Goal: Information Seeking & Learning: Learn about a topic

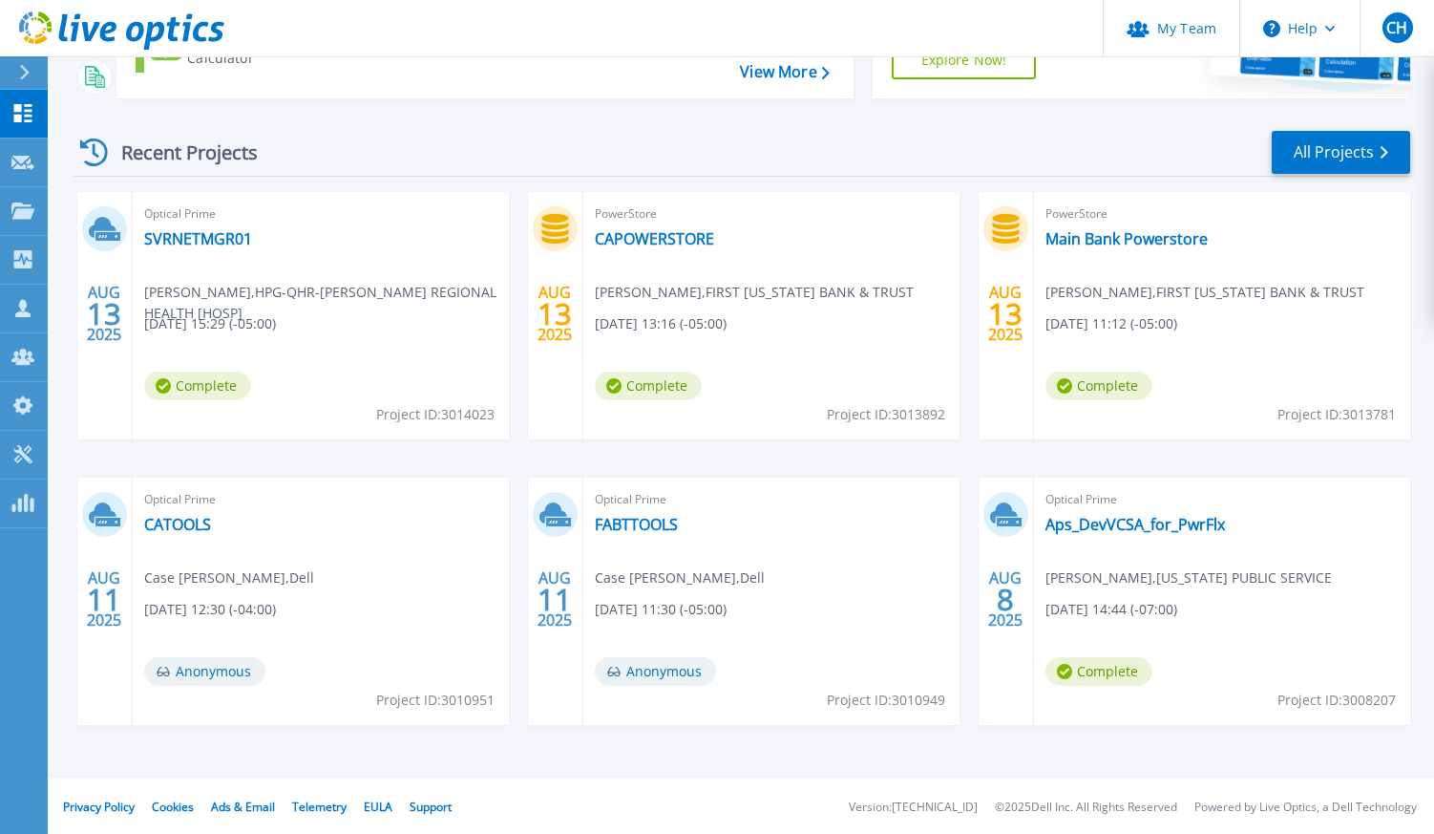
scroll to position [224, 0]
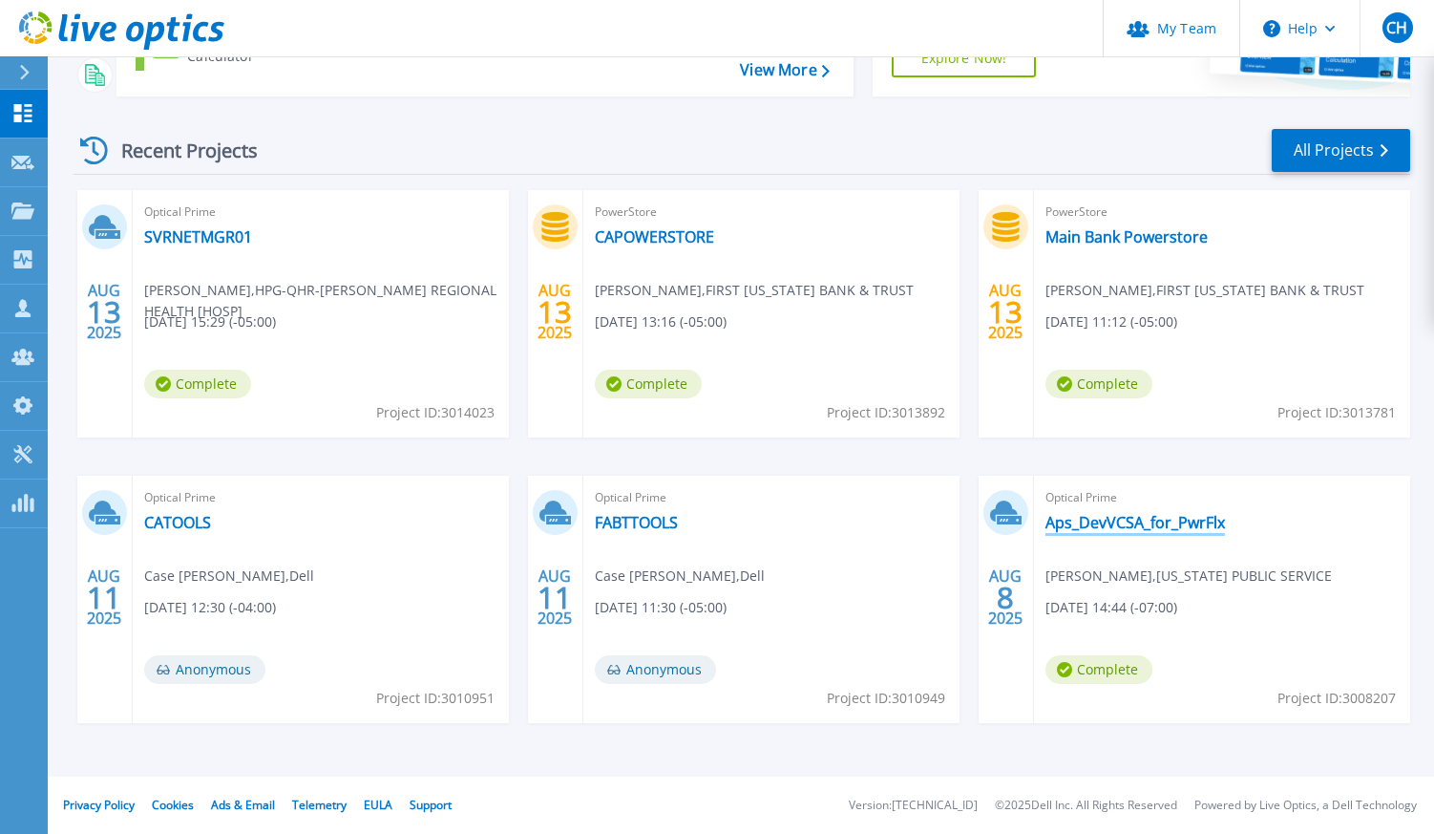
click at [1067, 523] on link "Aps_DevVCSA_for_PwrFlx" at bounding box center [1136, 522] width 180 height 19
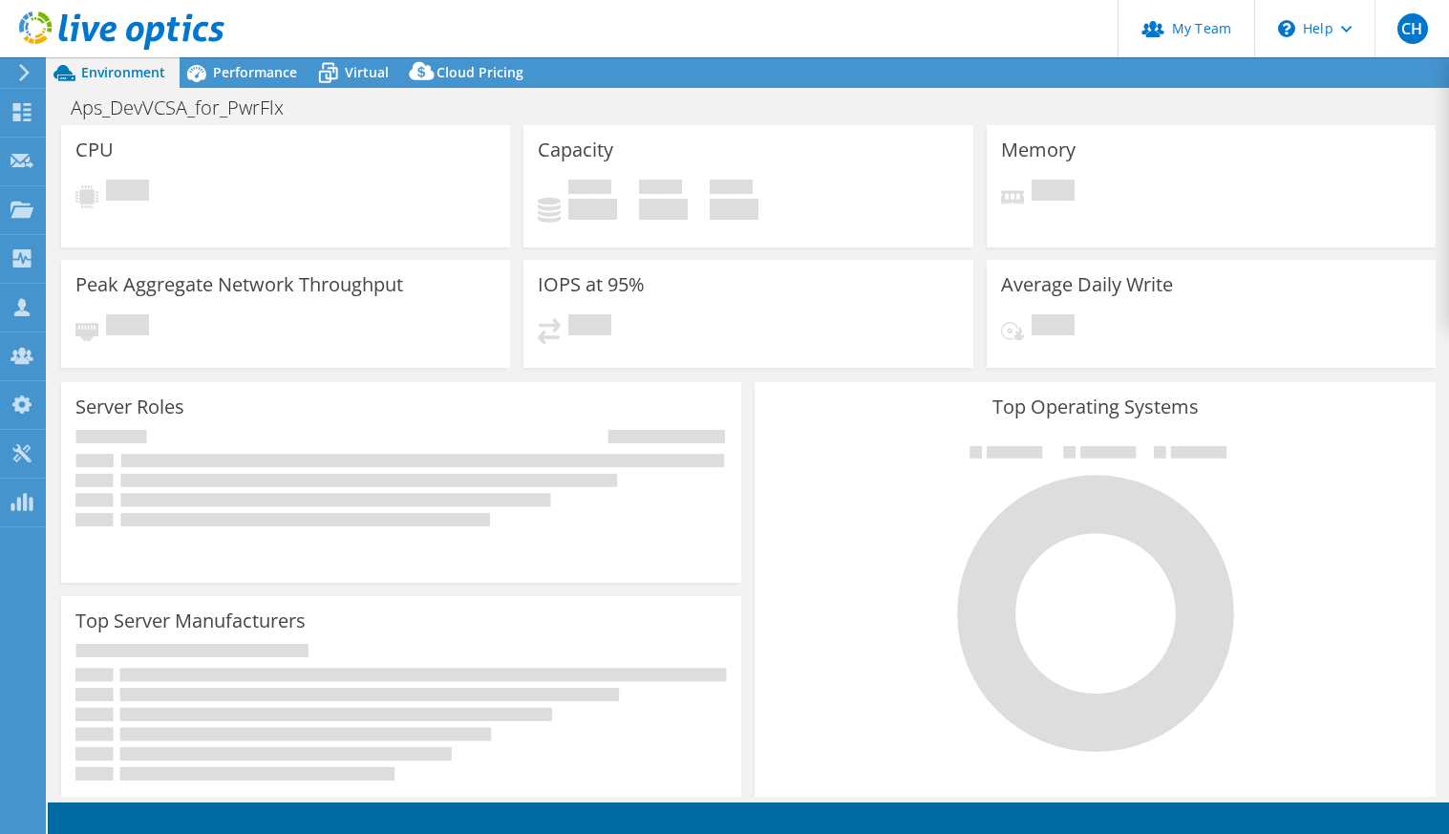
select select "USD"
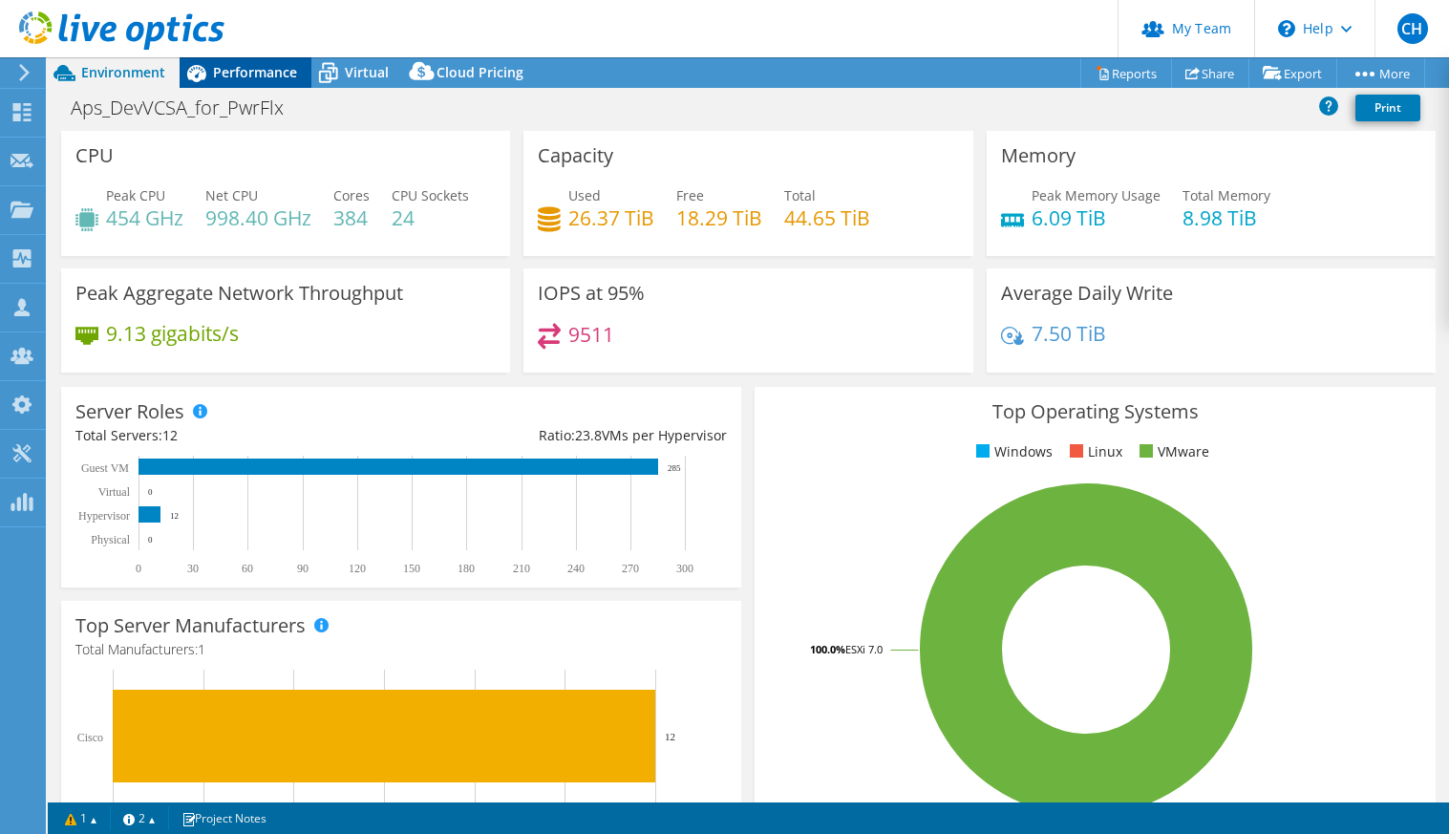
click at [242, 81] on div "Performance" at bounding box center [246, 72] width 132 height 31
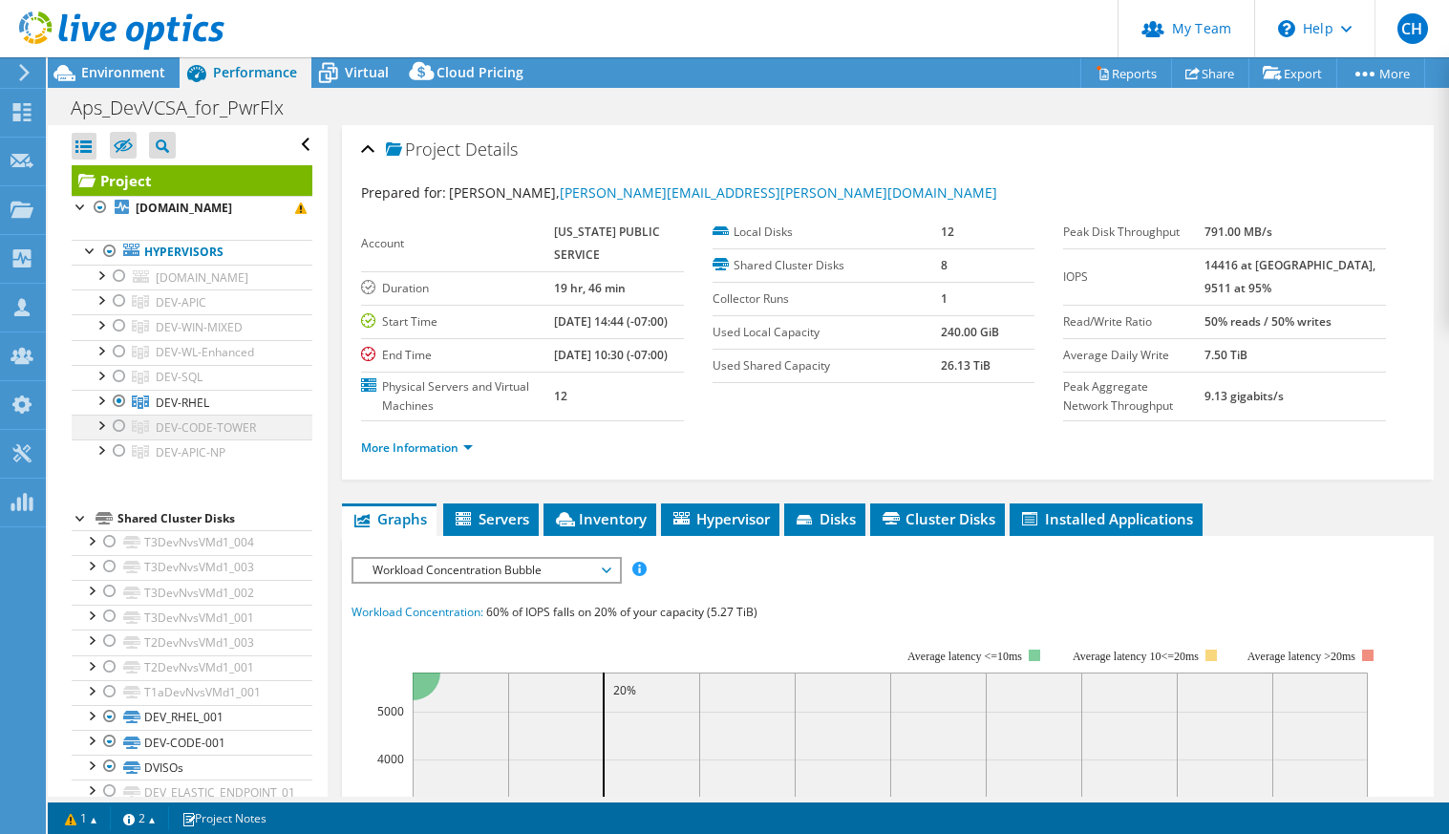
click at [118, 437] on div at bounding box center [119, 425] width 19 height 23
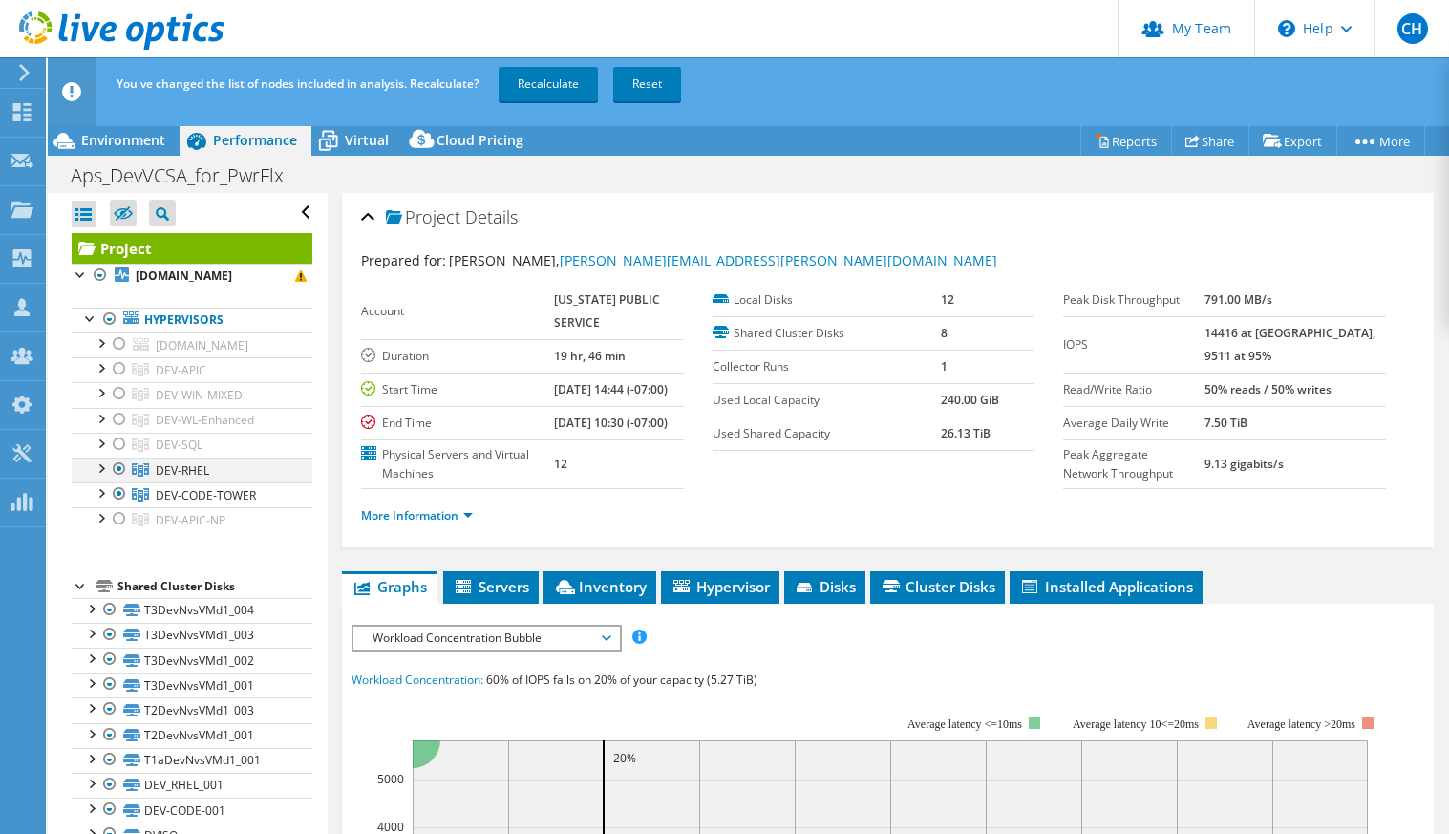
click at [116, 480] on div at bounding box center [119, 468] width 19 height 23
click at [531, 91] on link "Recalculate" at bounding box center [547, 84] width 99 height 34
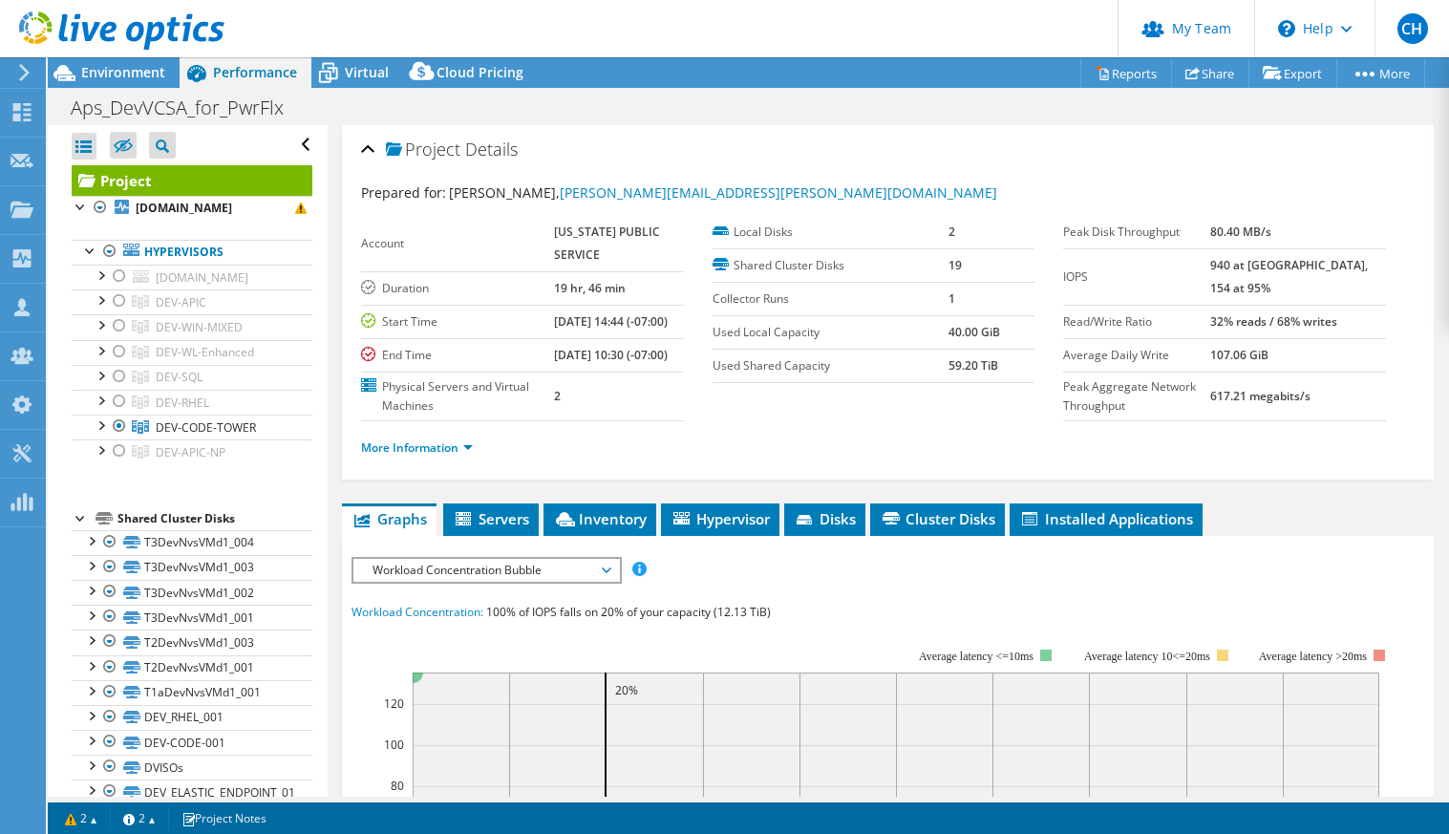
click at [142, 63] on div at bounding box center [112, 32] width 224 height 64
click at [137, 68] on span "Environment" at bounding box center [123, 72] width 84 height 18
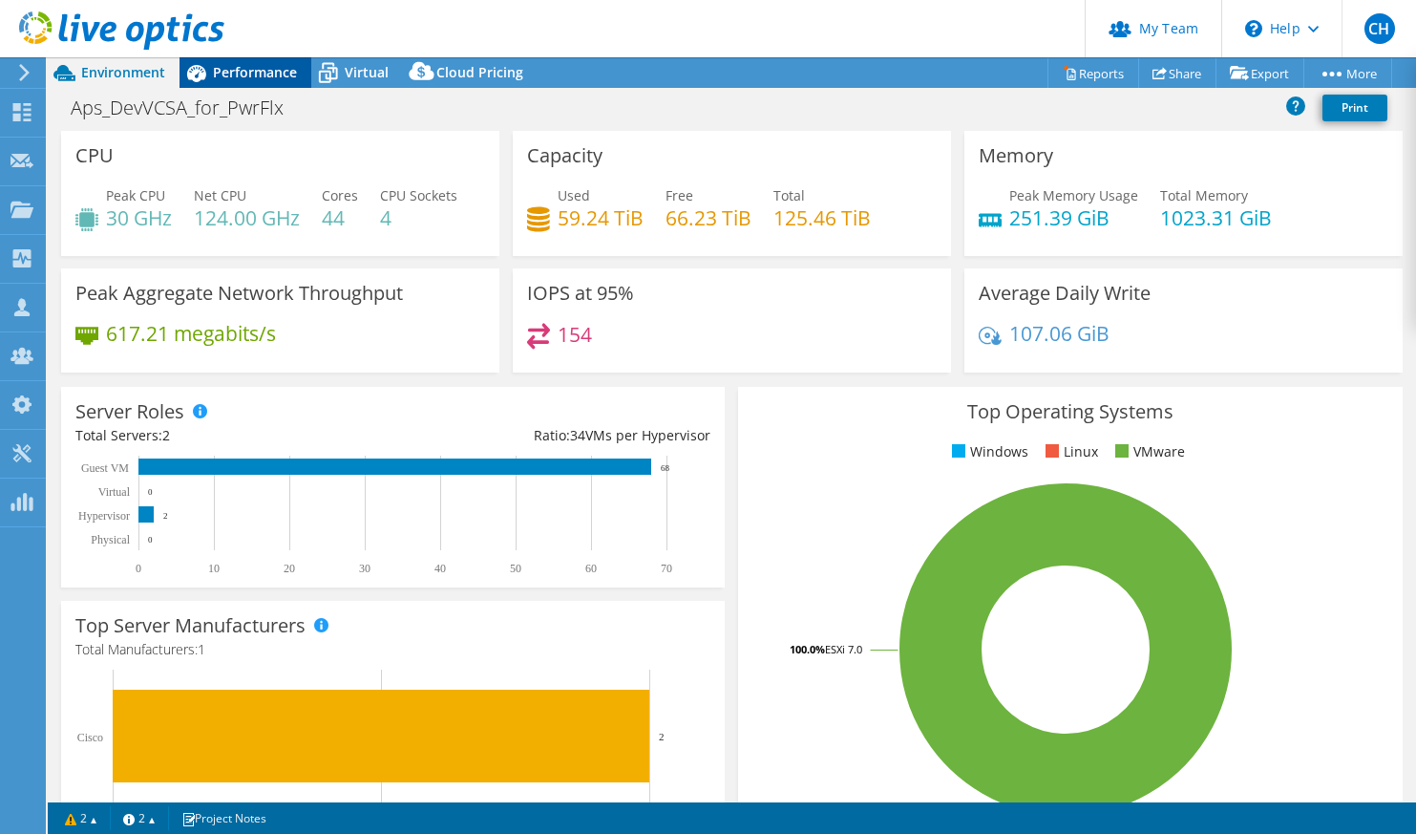
click at [254, 74] on span "Performance" at bounding box center [255, 72] width 84 height 18
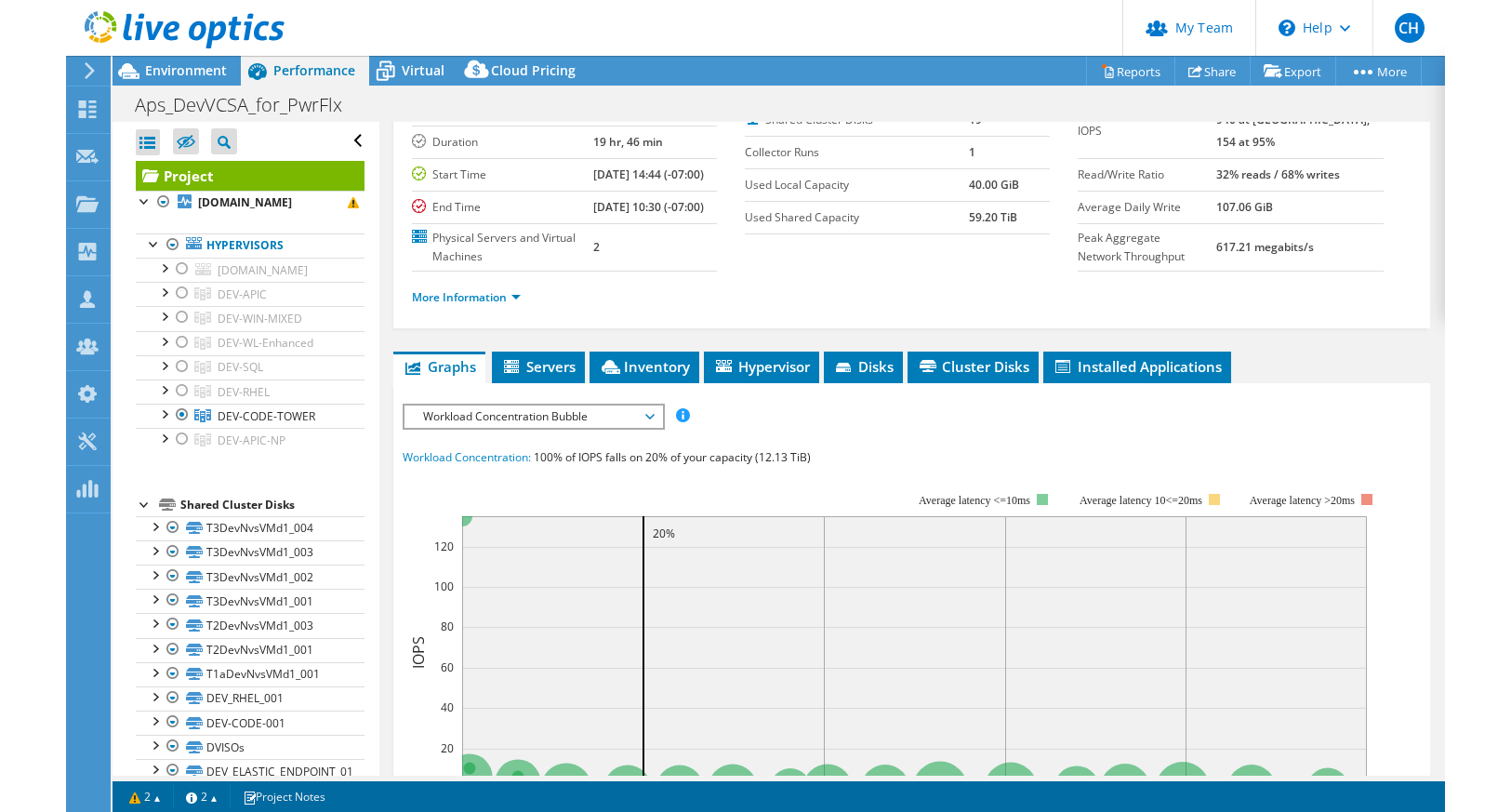
scroll to position [310, 0]
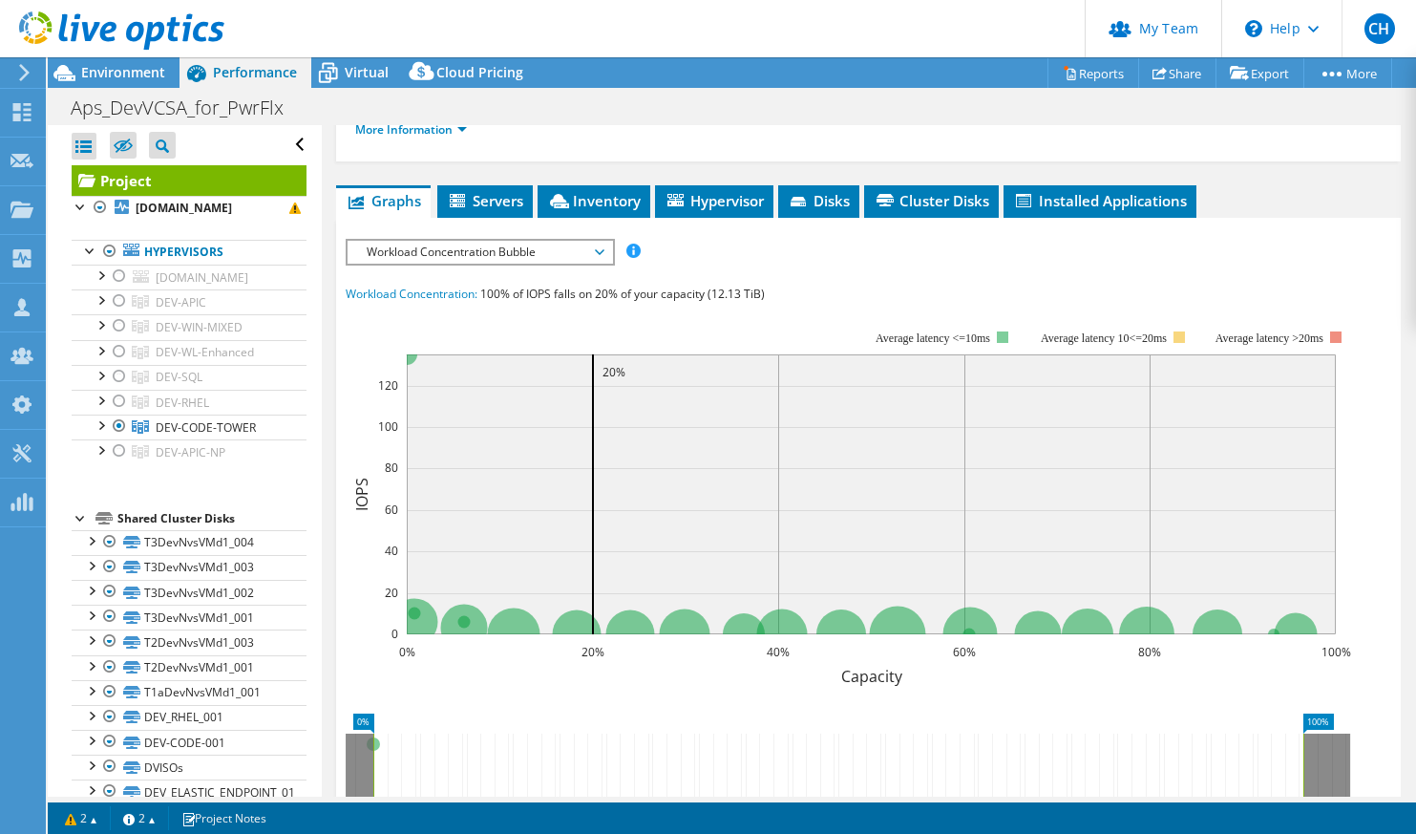
click at [582, 264] on span "Workload Concentration Bubble" at bounding box center [479, 252] width 245 height 23
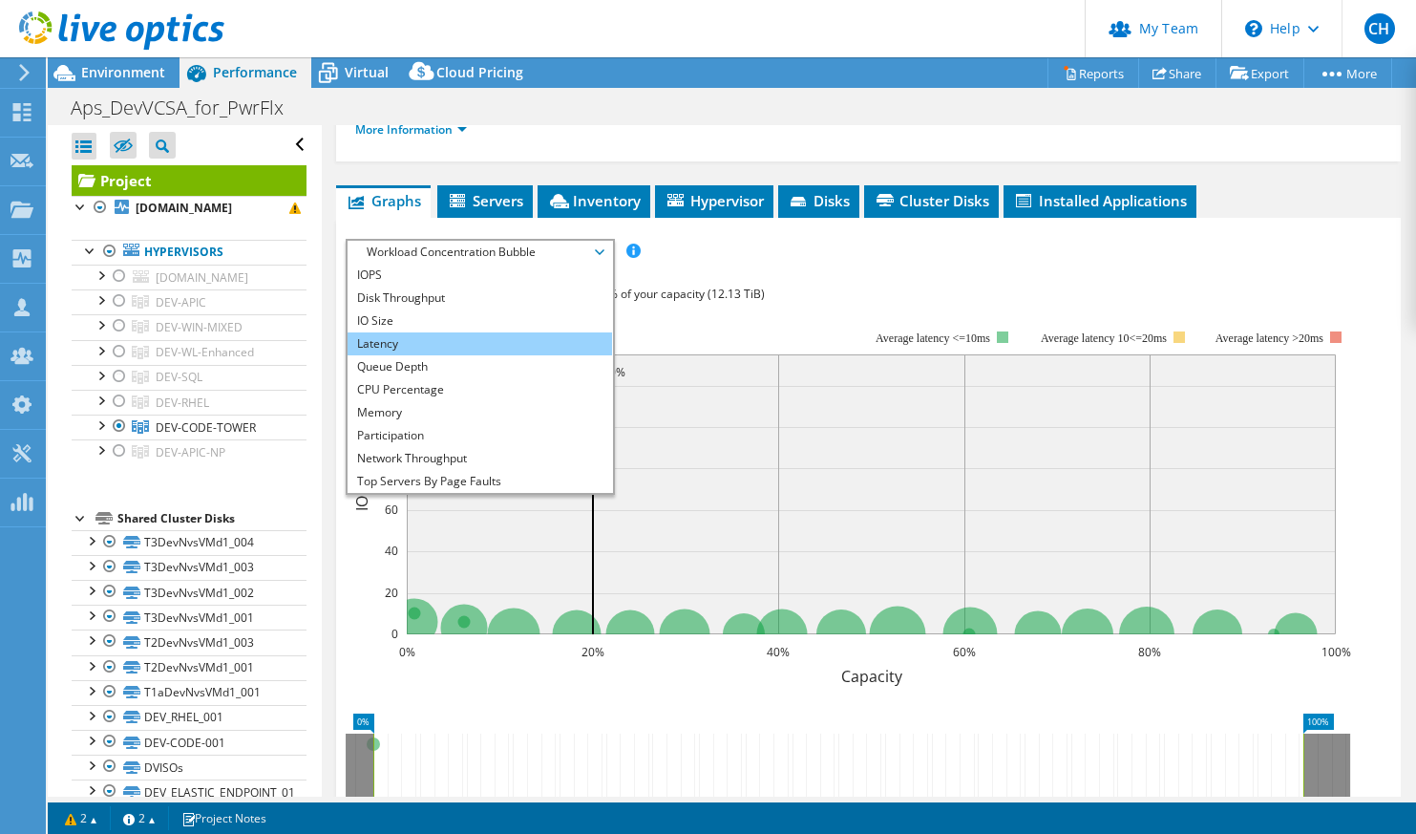
click at [506, 355] on li "Latency" at bounding box center [480, 343] width 264 height 23
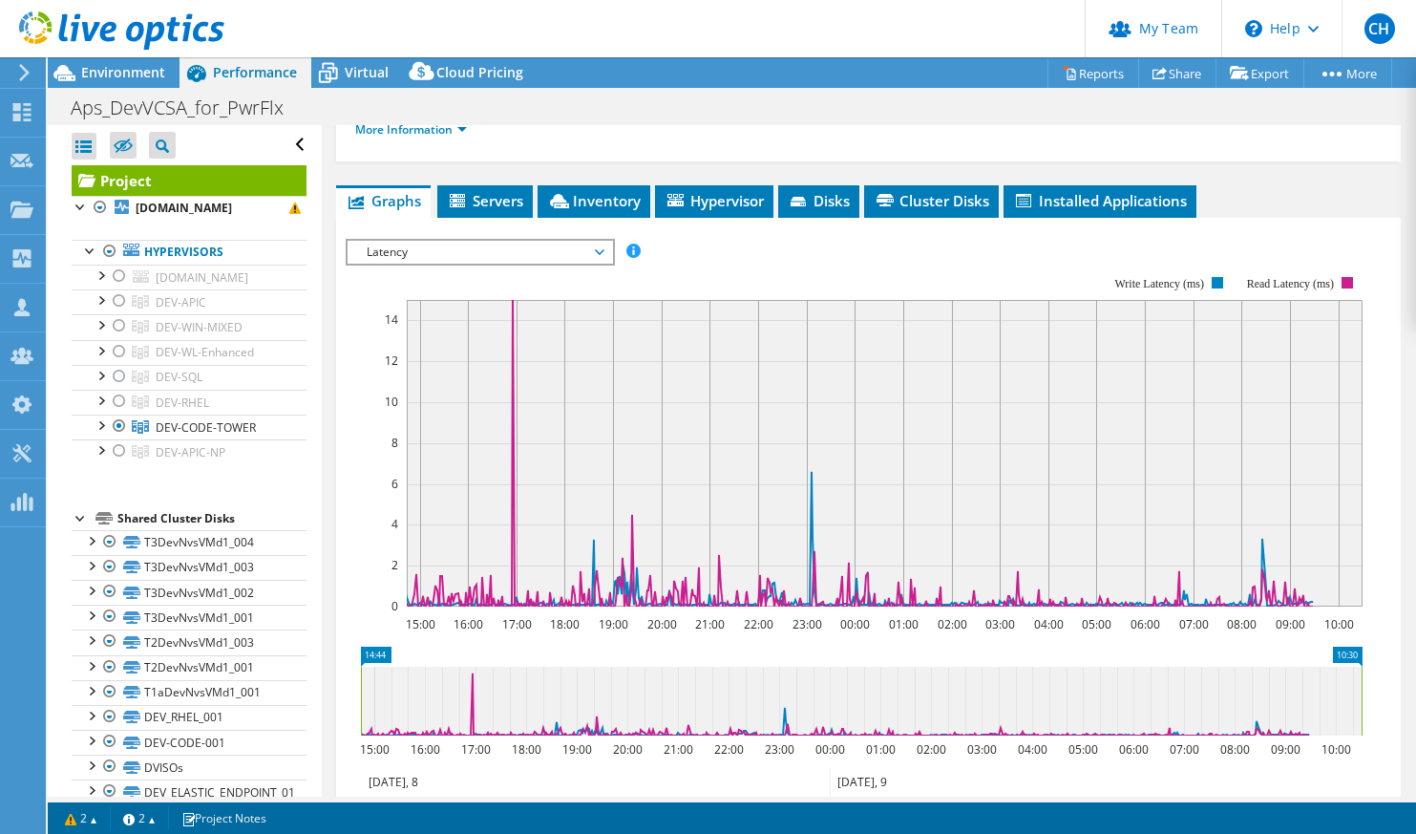
click at [553, 264] on span "Latency" at bounding box center [479, 252] width 245 height 23
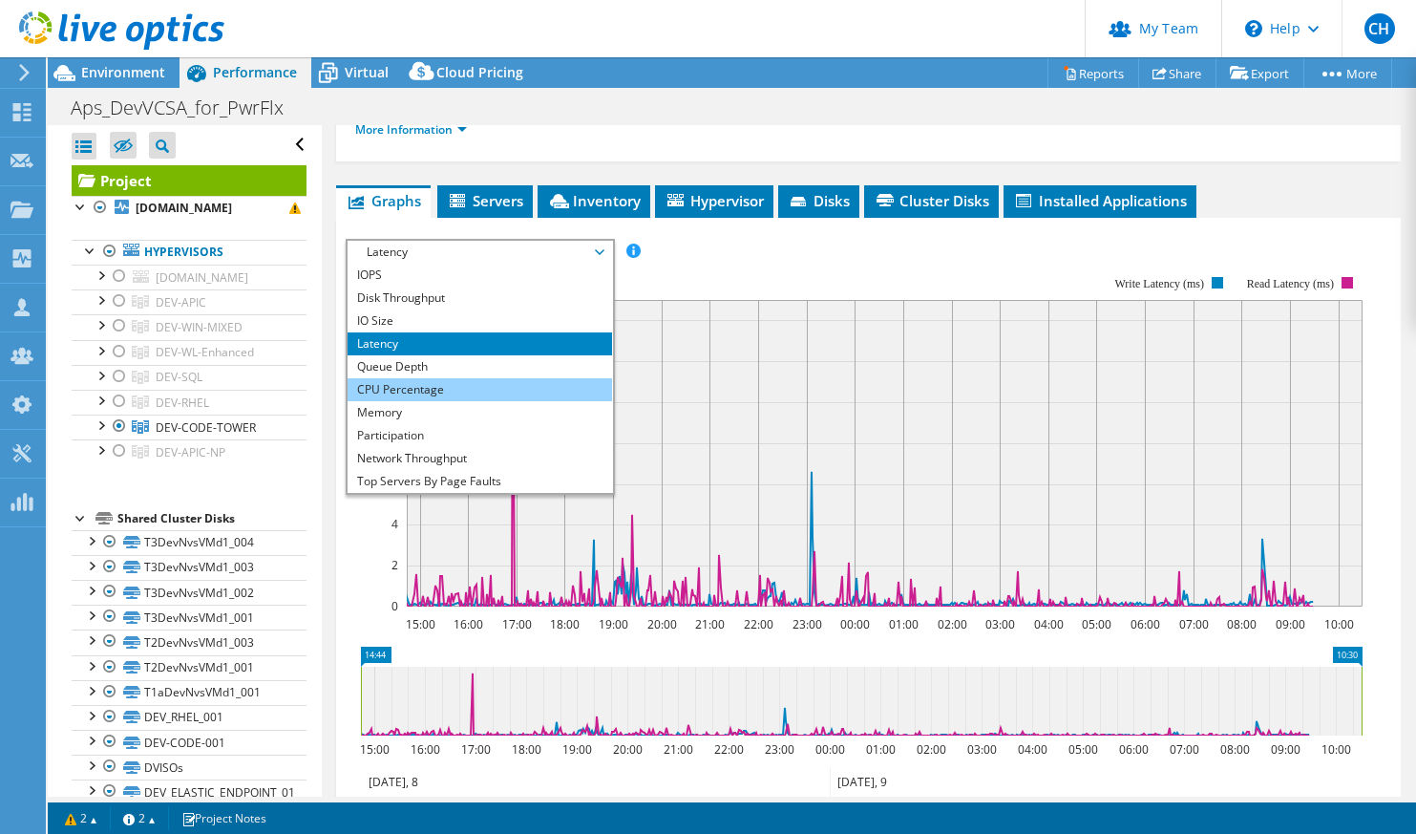
click at [516, 401] on li "CPU Percentage" at bounding box center [480, 389] width 264 height 23
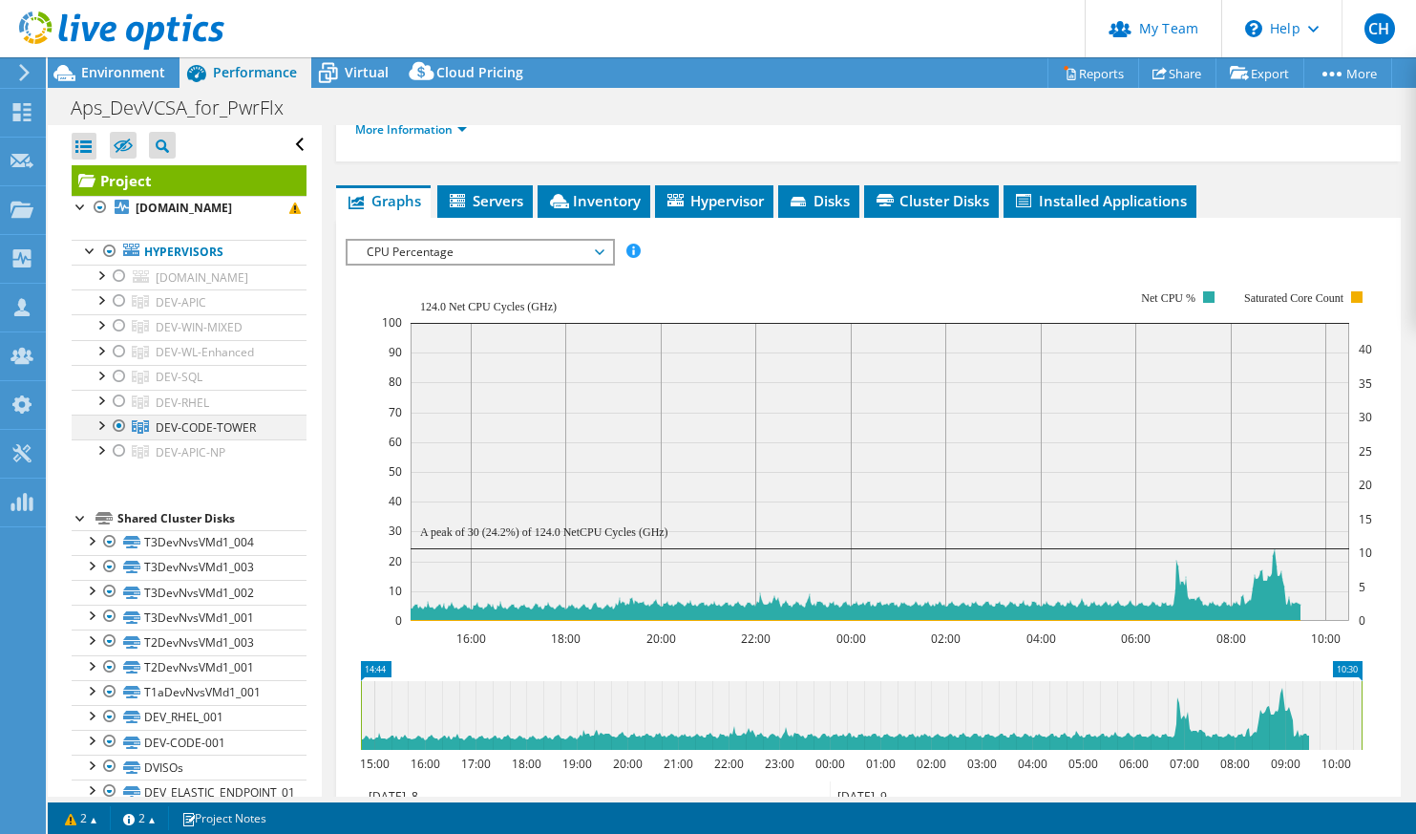
click at [106, 434] on div at bounding box center [100, 423] width 19 height 19
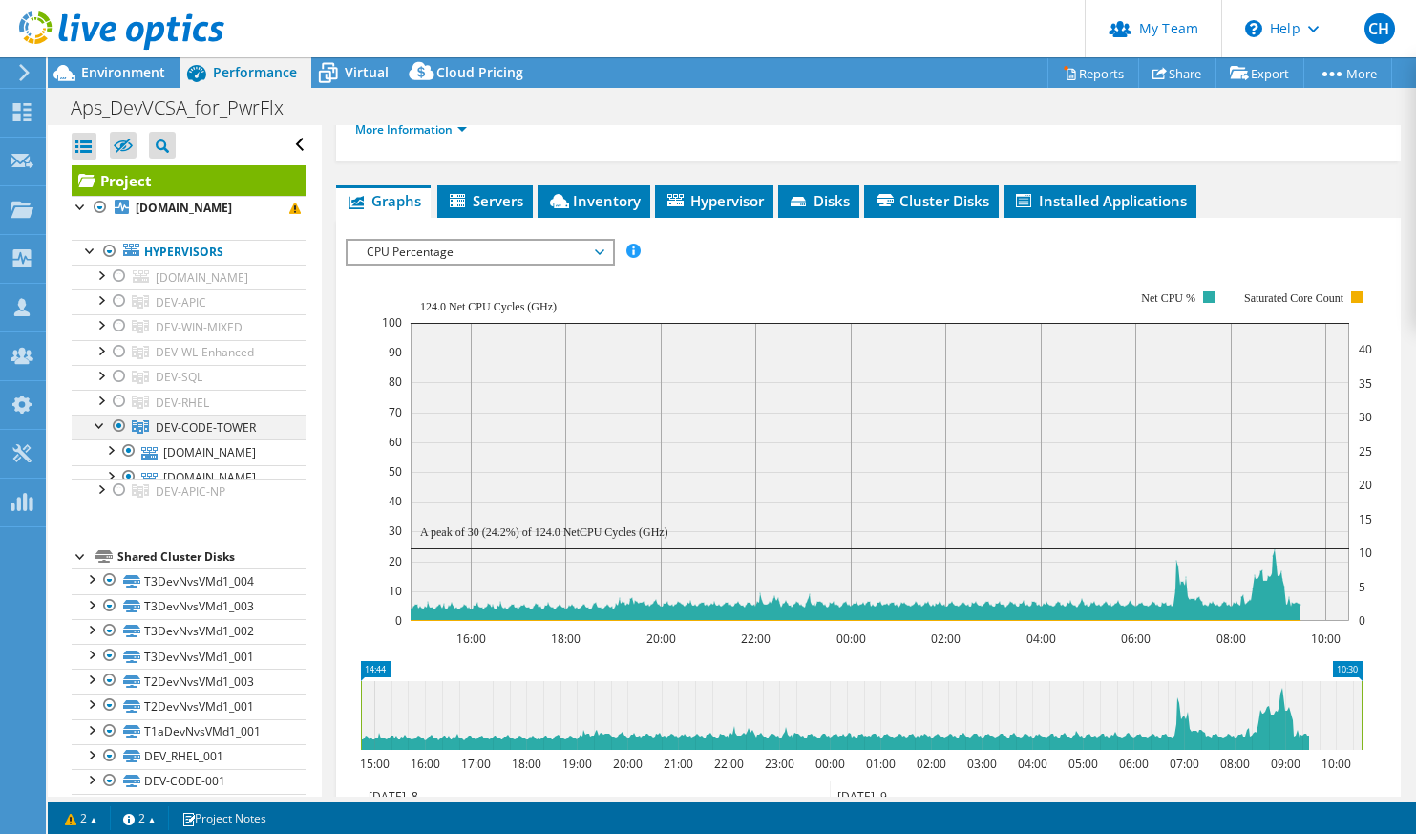
click at [106, 434] on div at bounding box center [100, 423] width 19 height 19
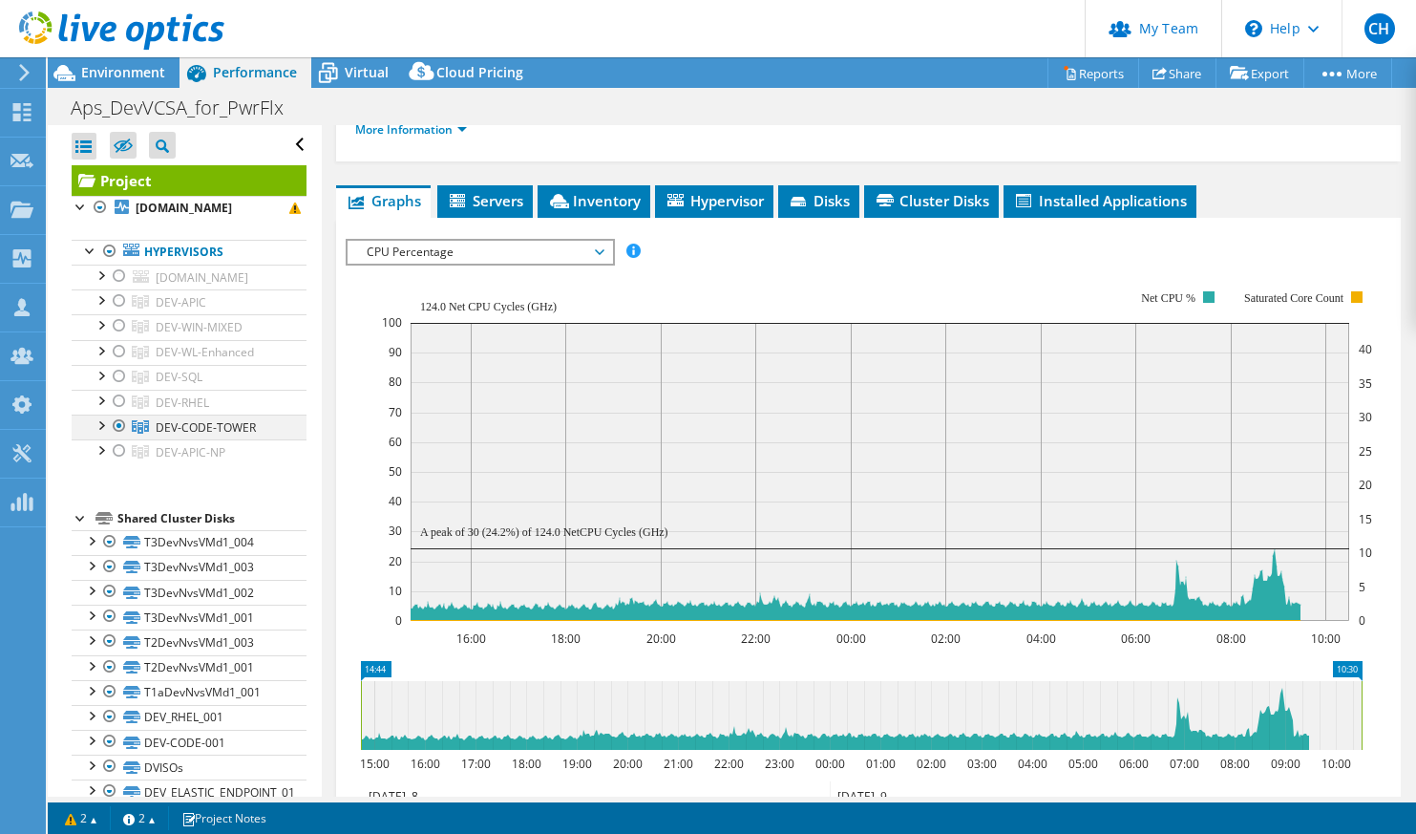
click at [101, 434] on div at bounding box center [100, 423] width 19 height 19
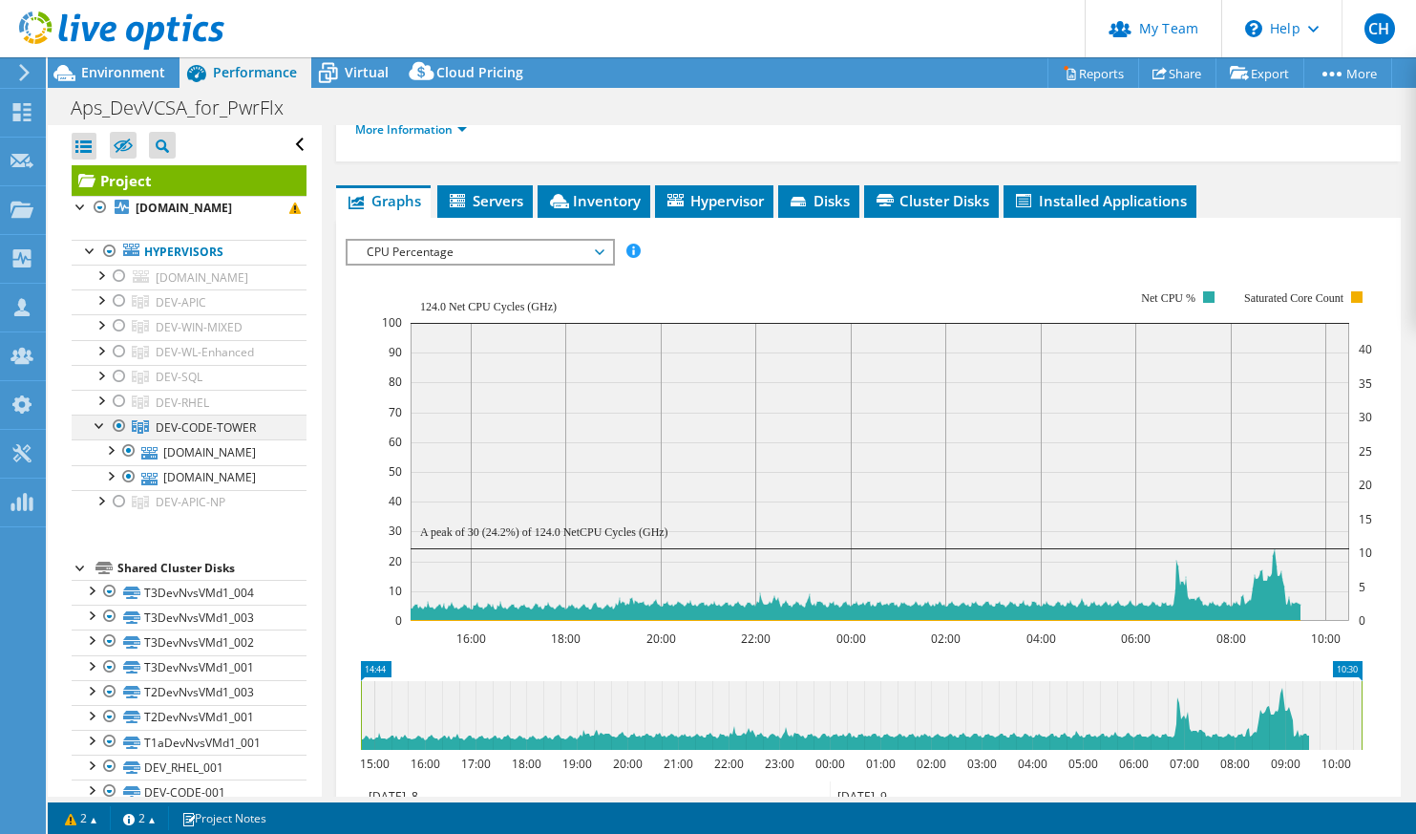
click at [101, 434] on div at bounding box center [100, 423] width 19 height 19
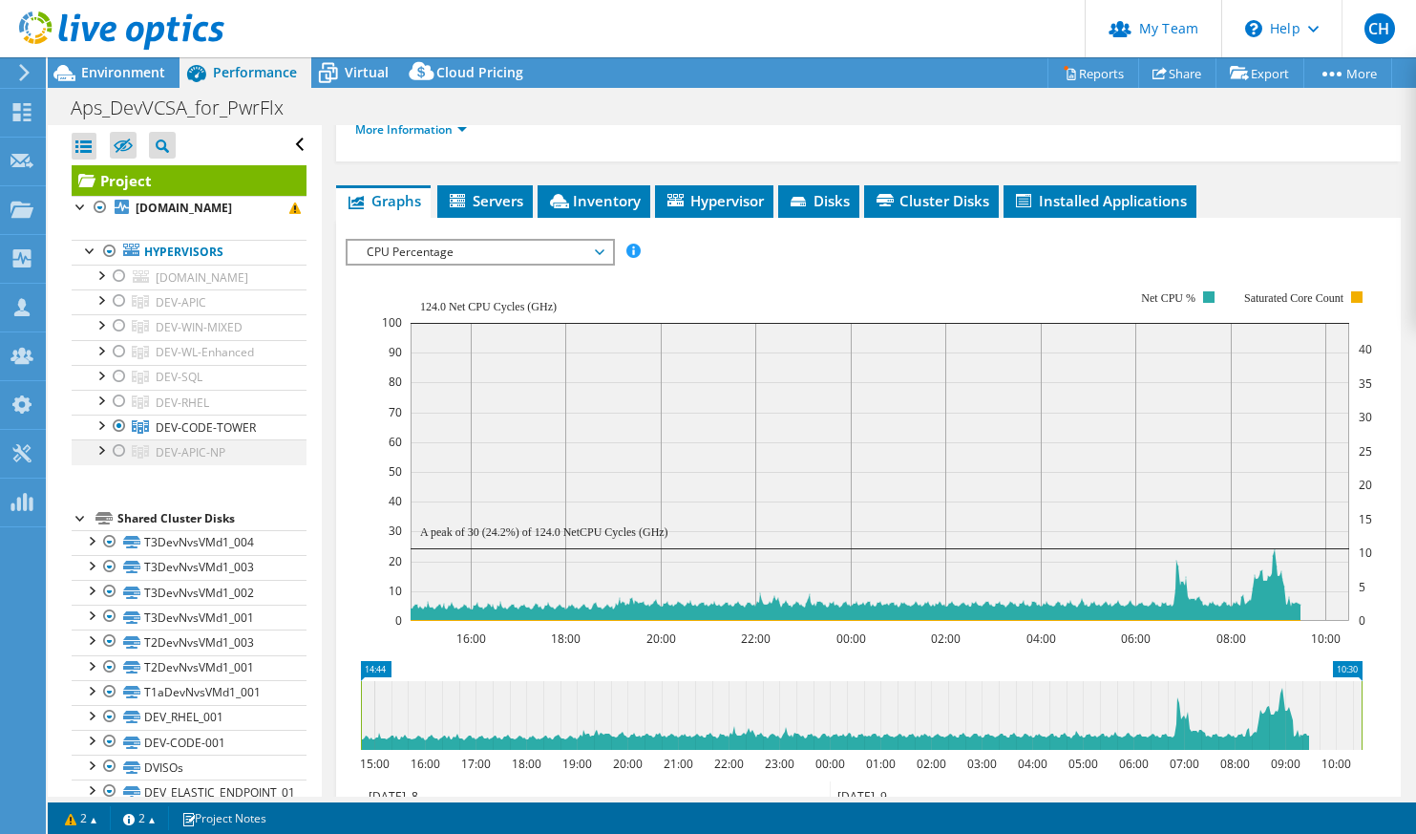
click at [102, 458] on div at bounding box center [100, 448] width 19 height 19
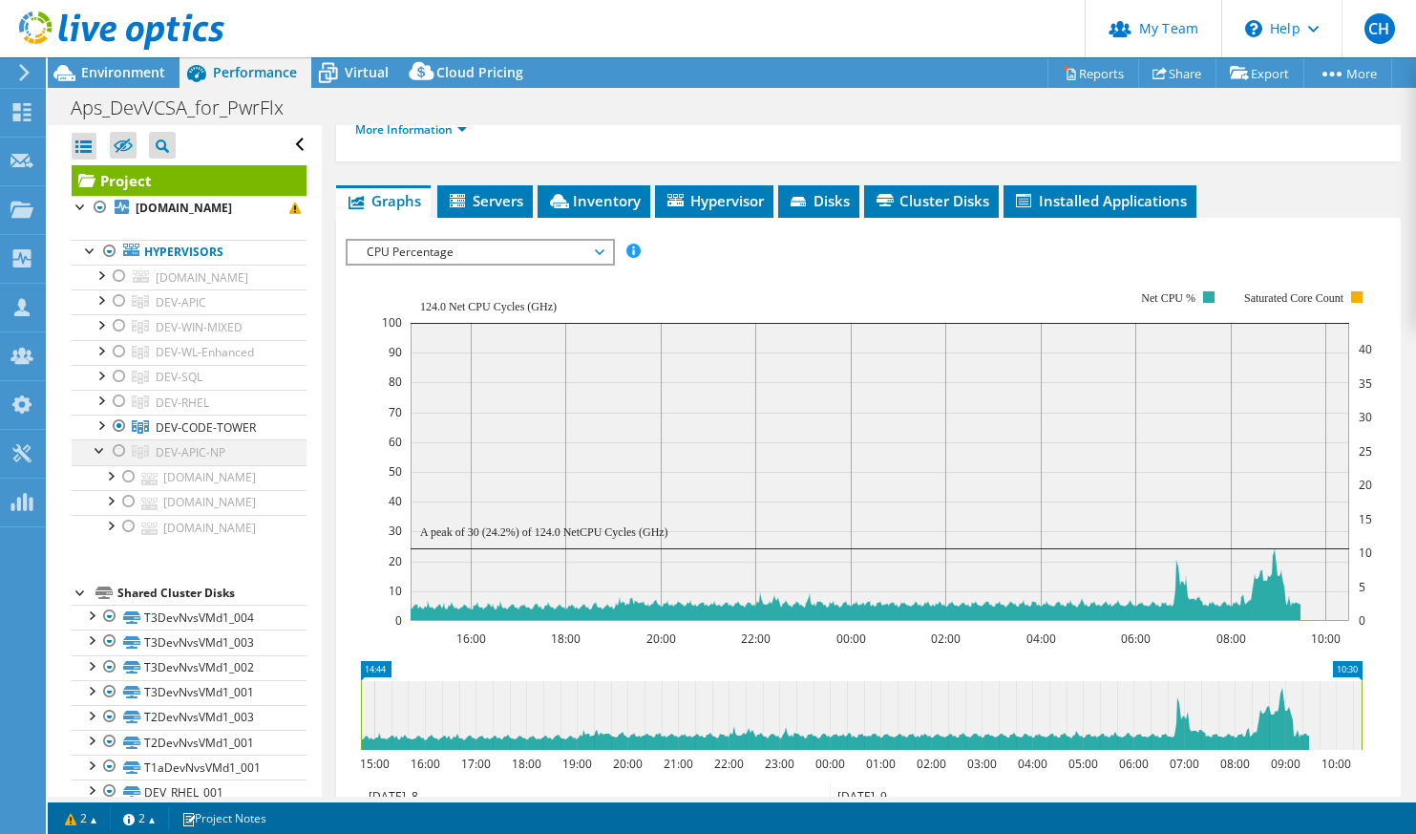
click at [116, 462] on div at bounding box center [119, 450] width 19 height 23
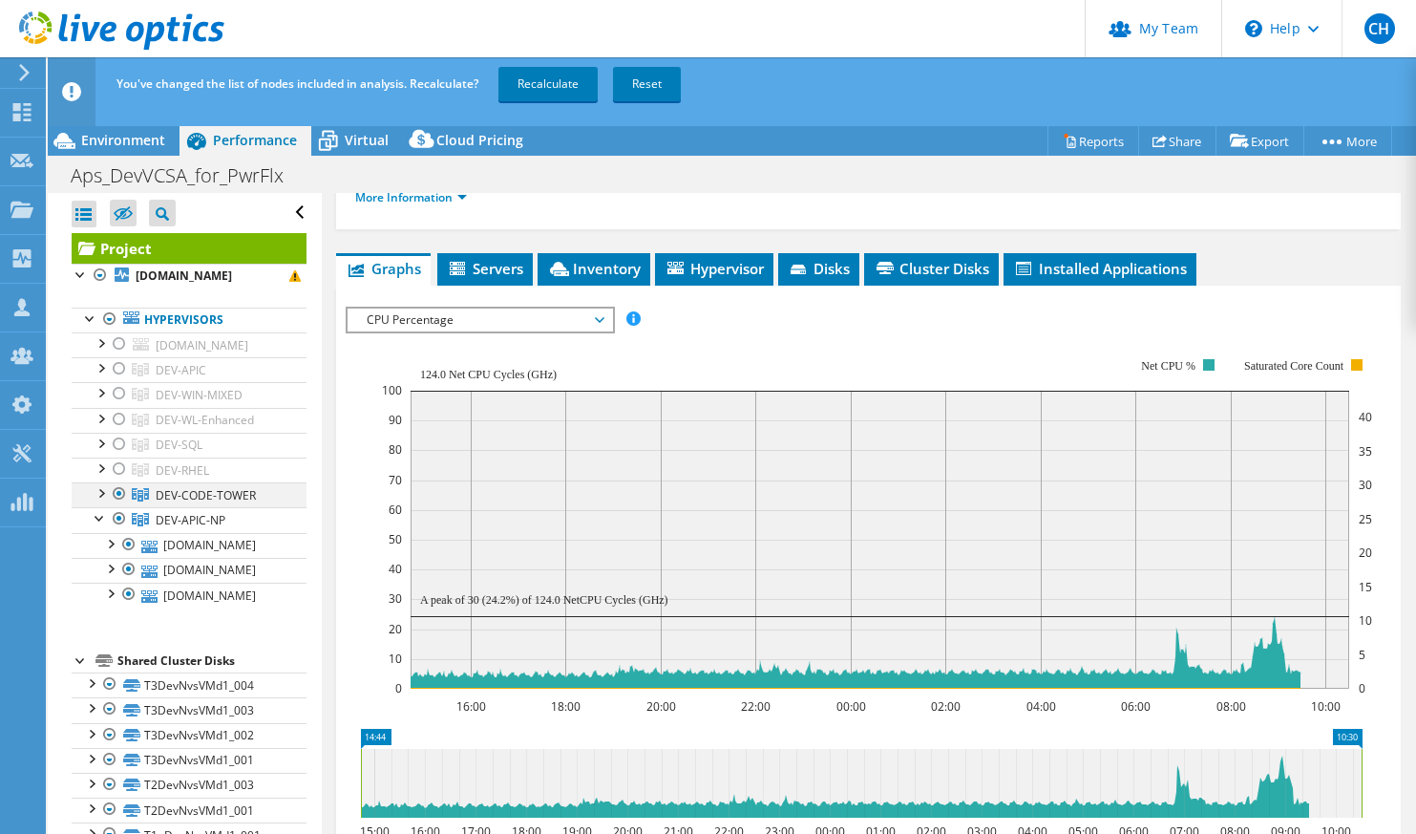
click at [117, 505] on div at bounding box center [119, 493] width 19 height 23
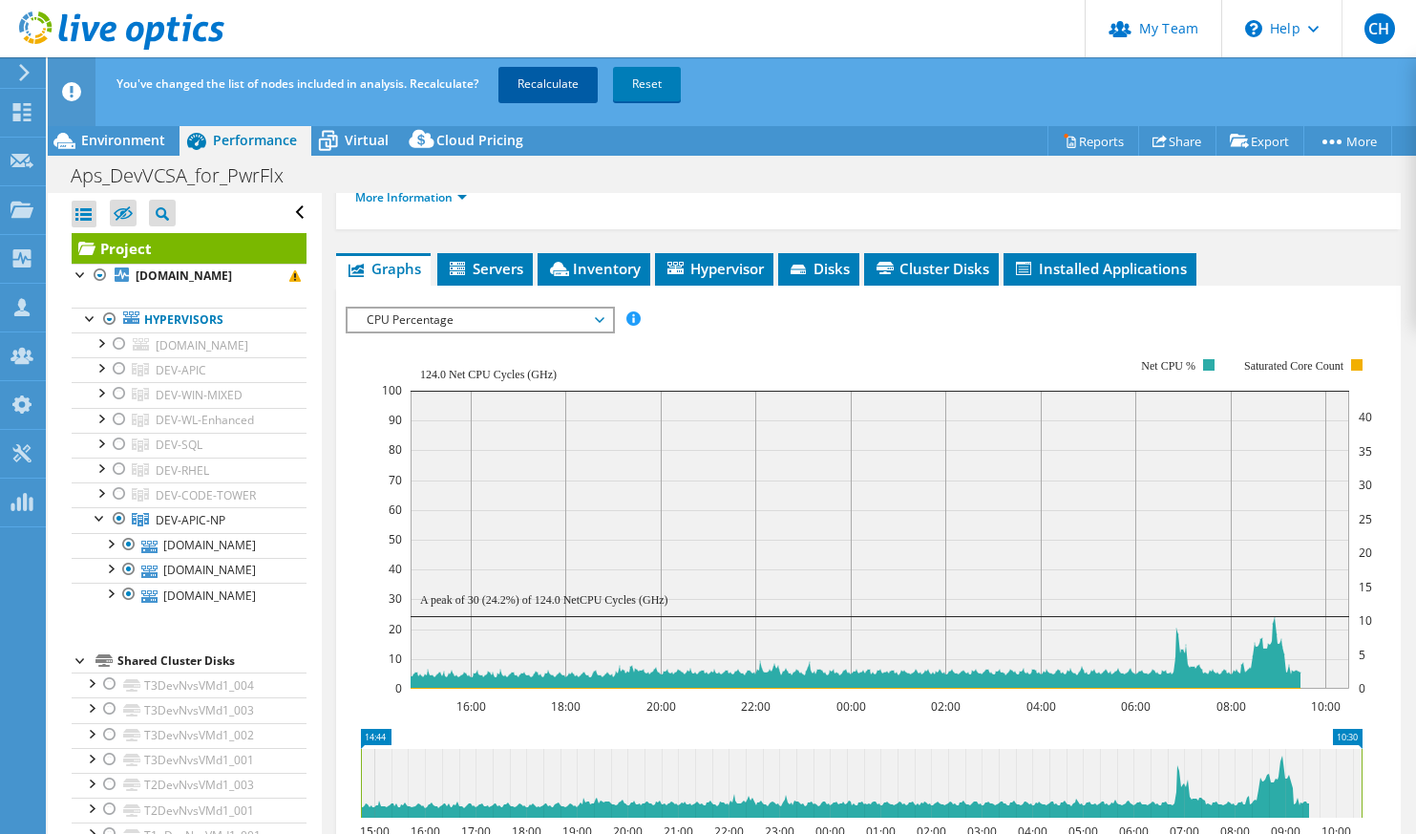
click at [552, 86] on link "Recalculate" at bounding box center [547, 84] width 99 height 34
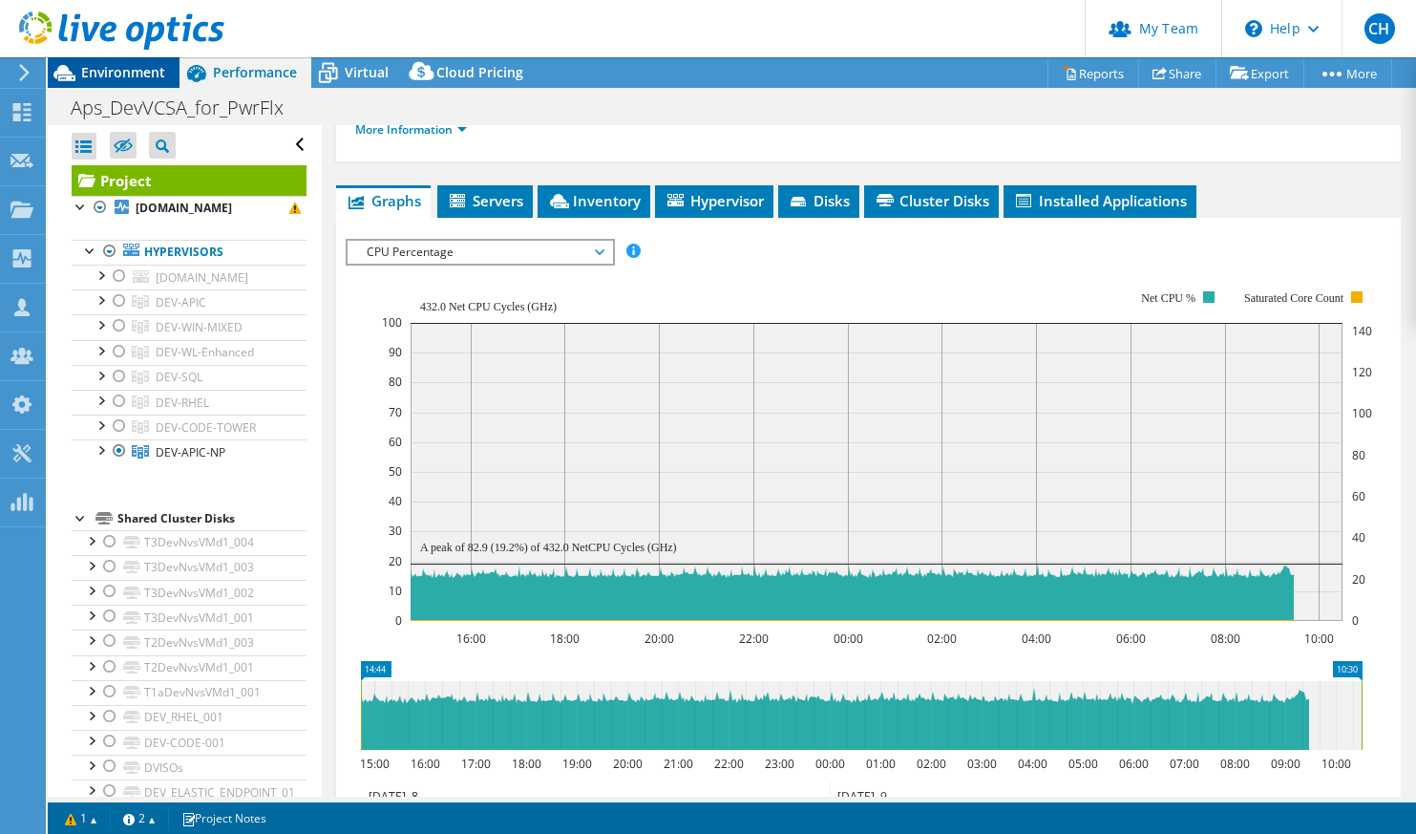
click at [111, 74] on span "Environment" at bounding box center [123, 72] width 84 height 18
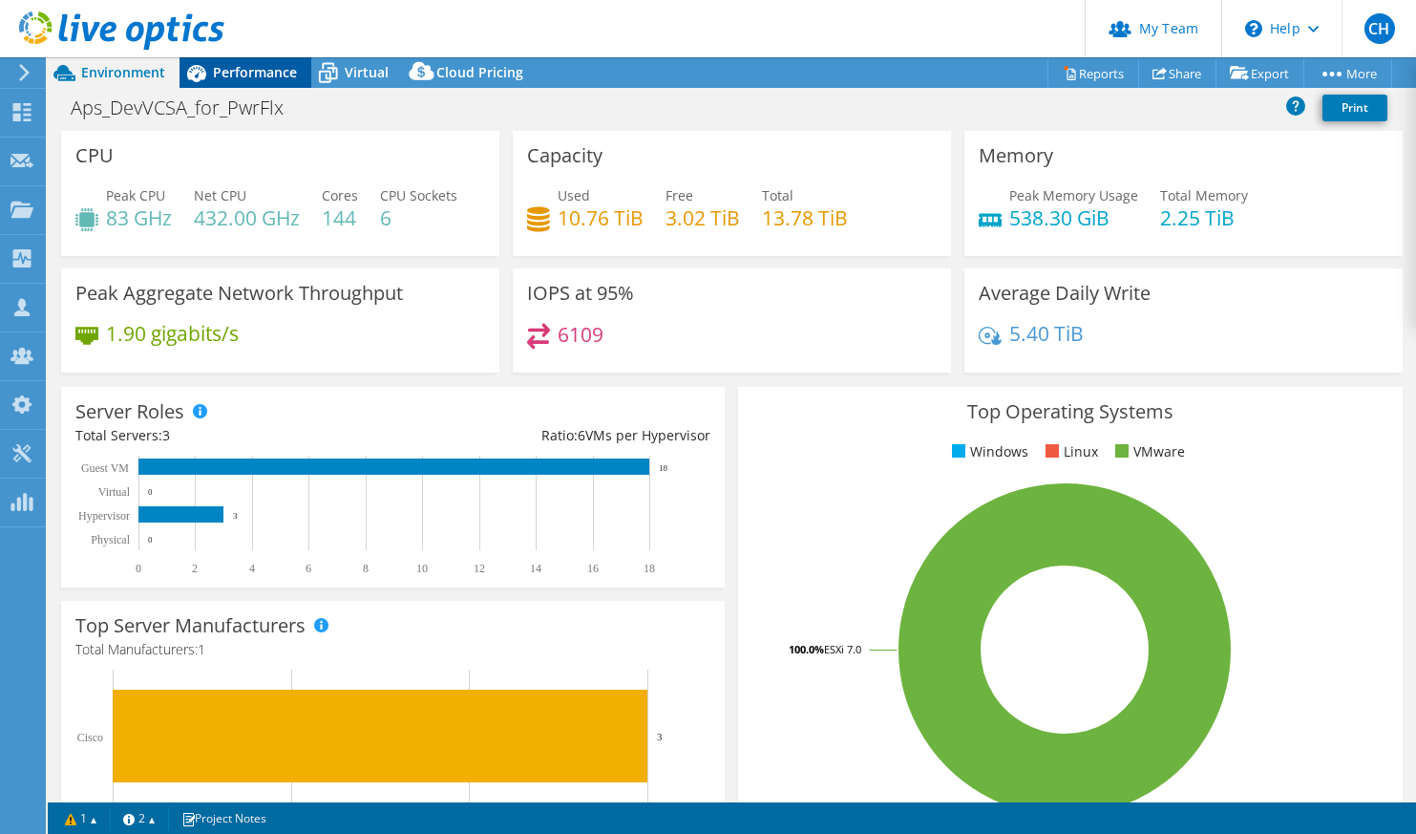
click at [235, 75] on span "Performance" at bounding box center [255, 72] width 84 height 18
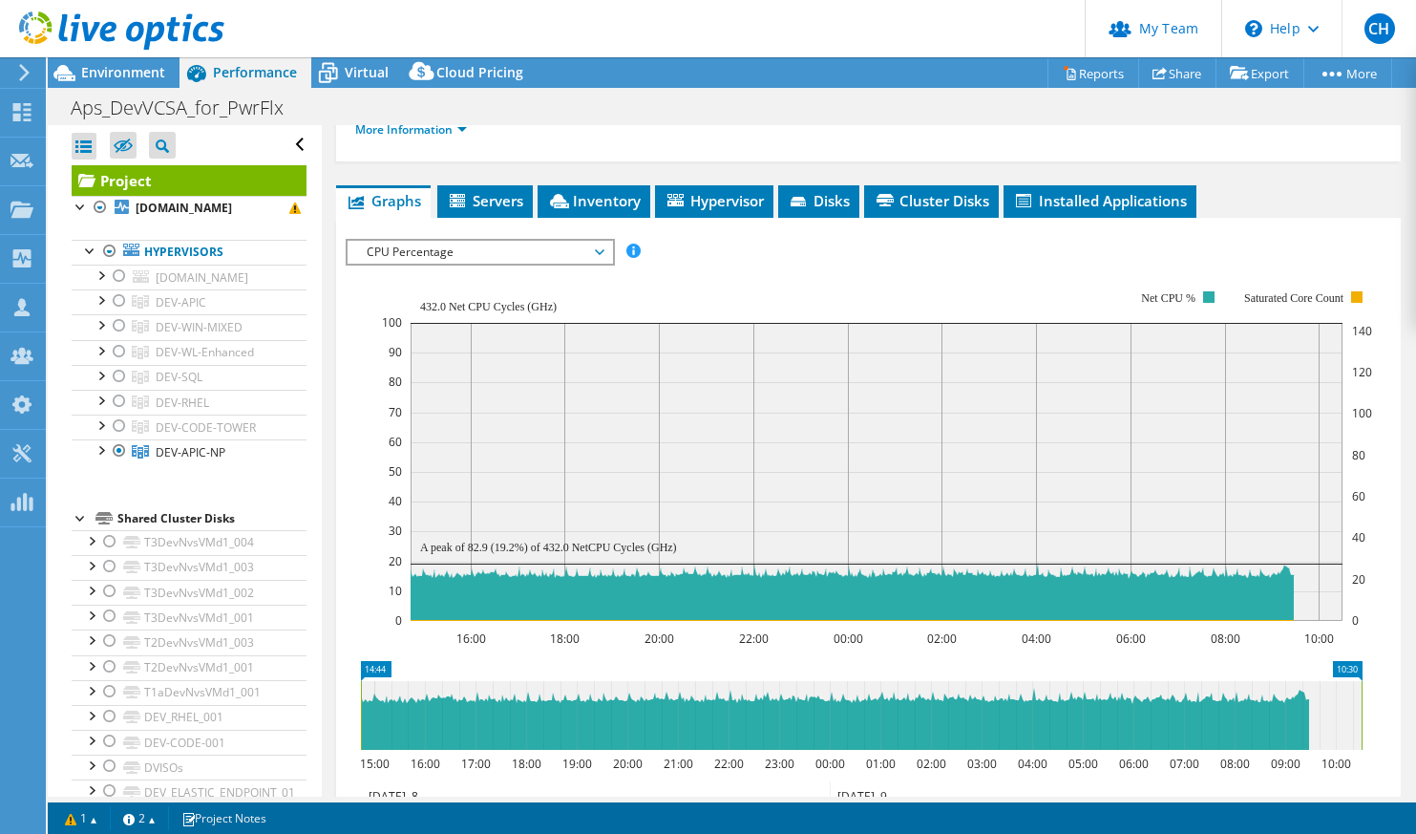
drag, startPoint x: 523, startPoint y: 313, endPoint x: 523, endPoint y: 301, distance: 12.4
click at [523, 313] on rect at bounding box center [877, 455] width 990 height 382
click at [523, 264] on span "CPU Percentage" at bounding box center [479, 252] width 245 height 23
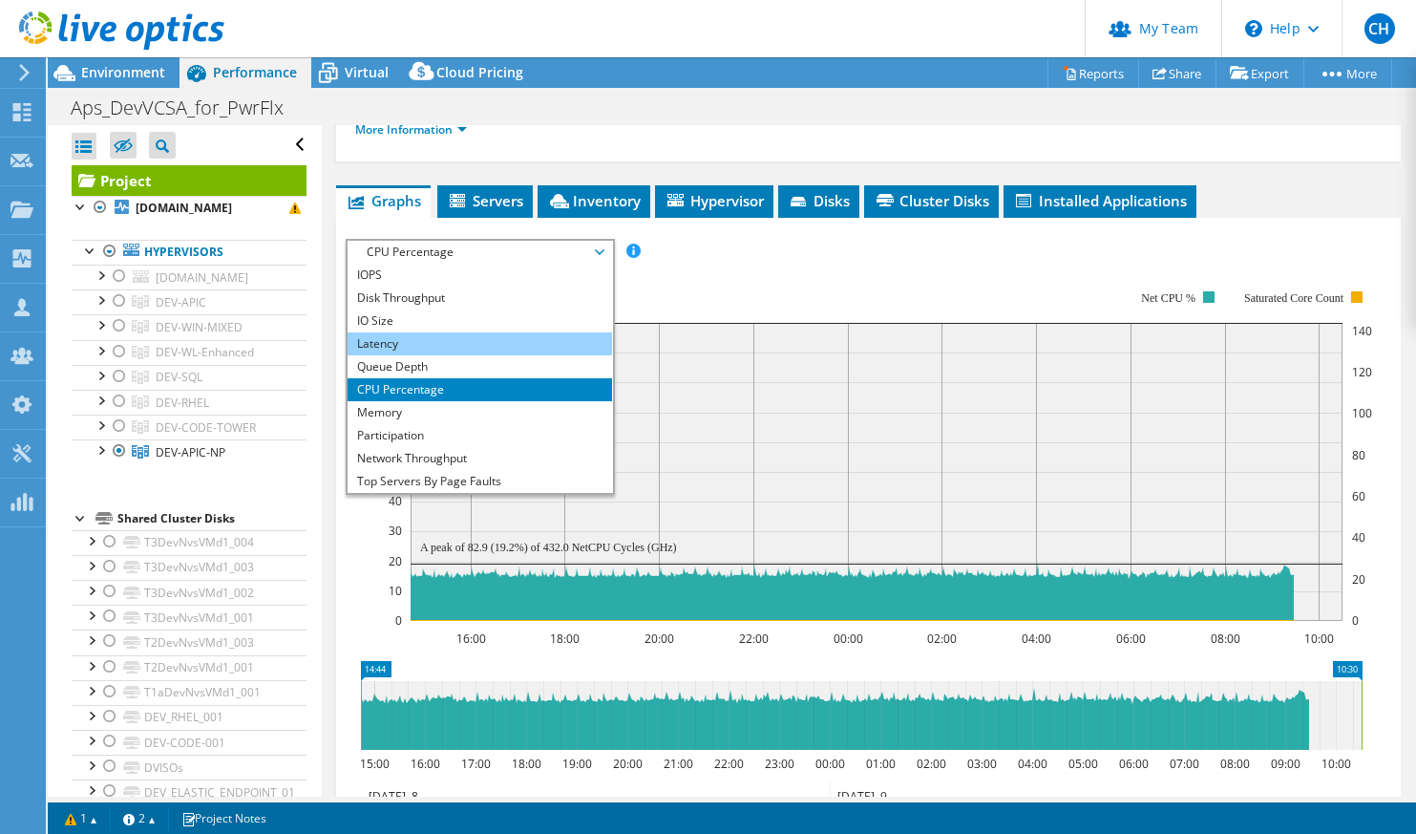
click at [456, 355] on li "Latency" at bounding box center [480, 343] width 264 height 23
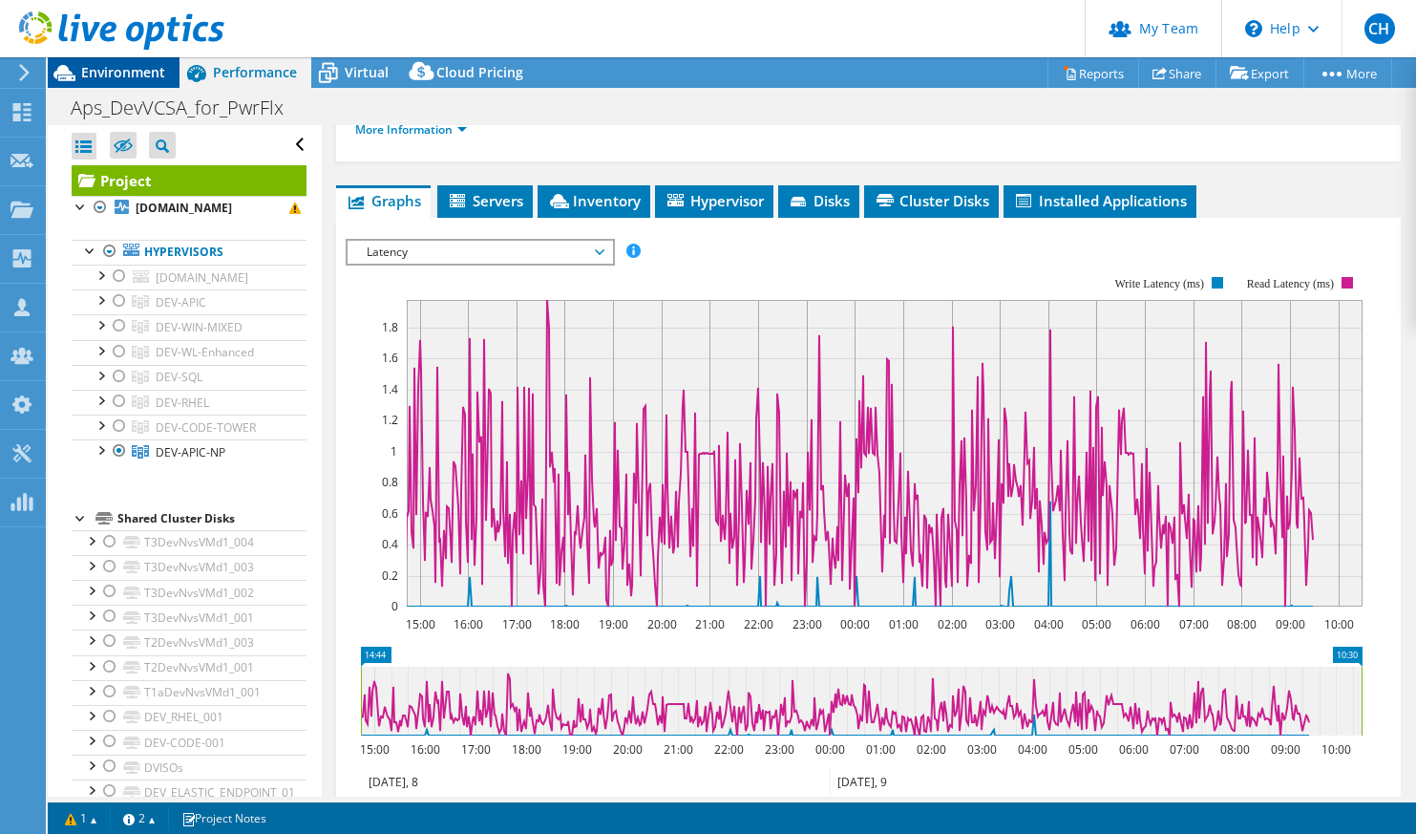
click at [103, 74] on span "Environment" at bounding box center [123, 72] width 84 height 18
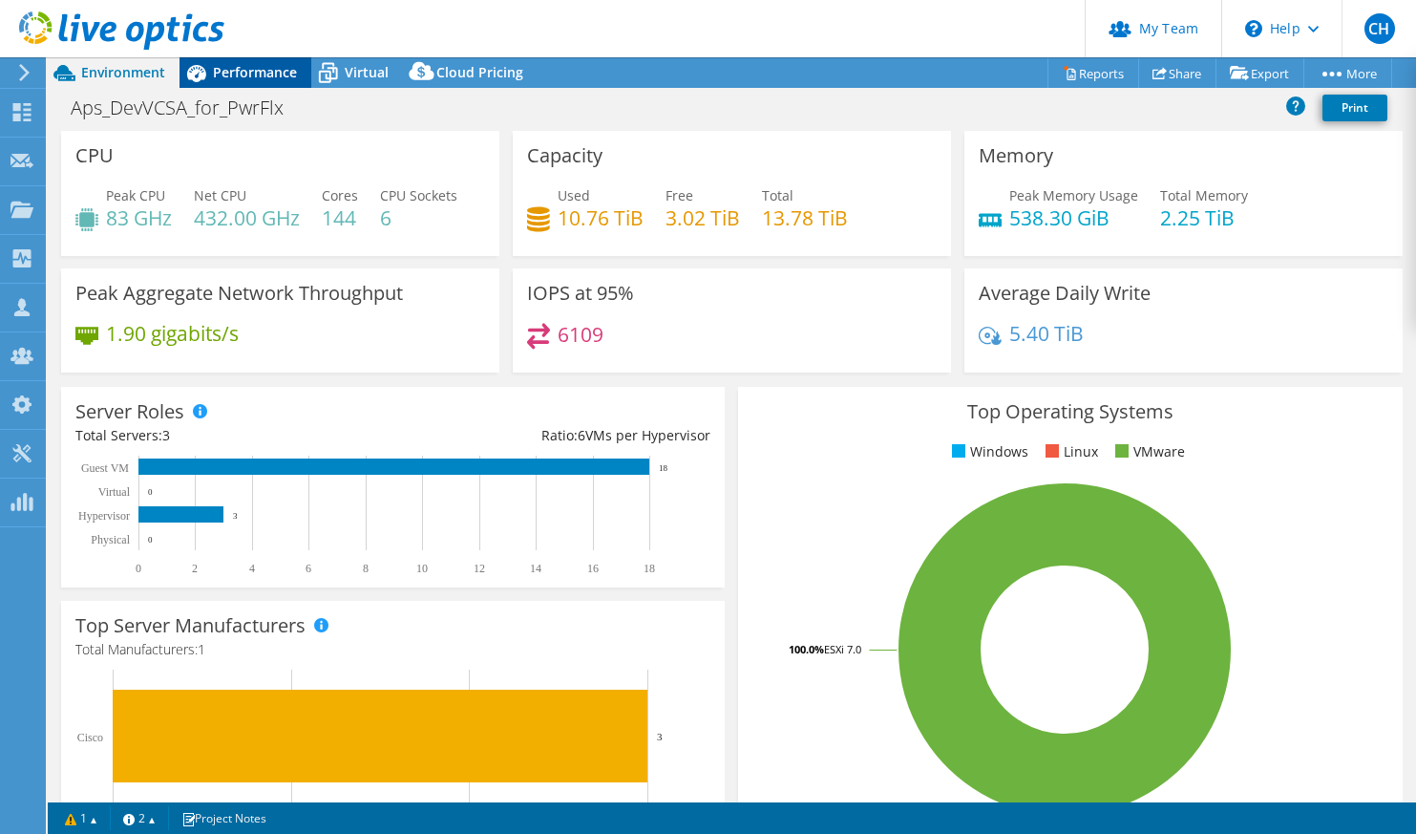
click at [255, 80] on span "Performance" at bounding box center [255, 72] width 84 height 18
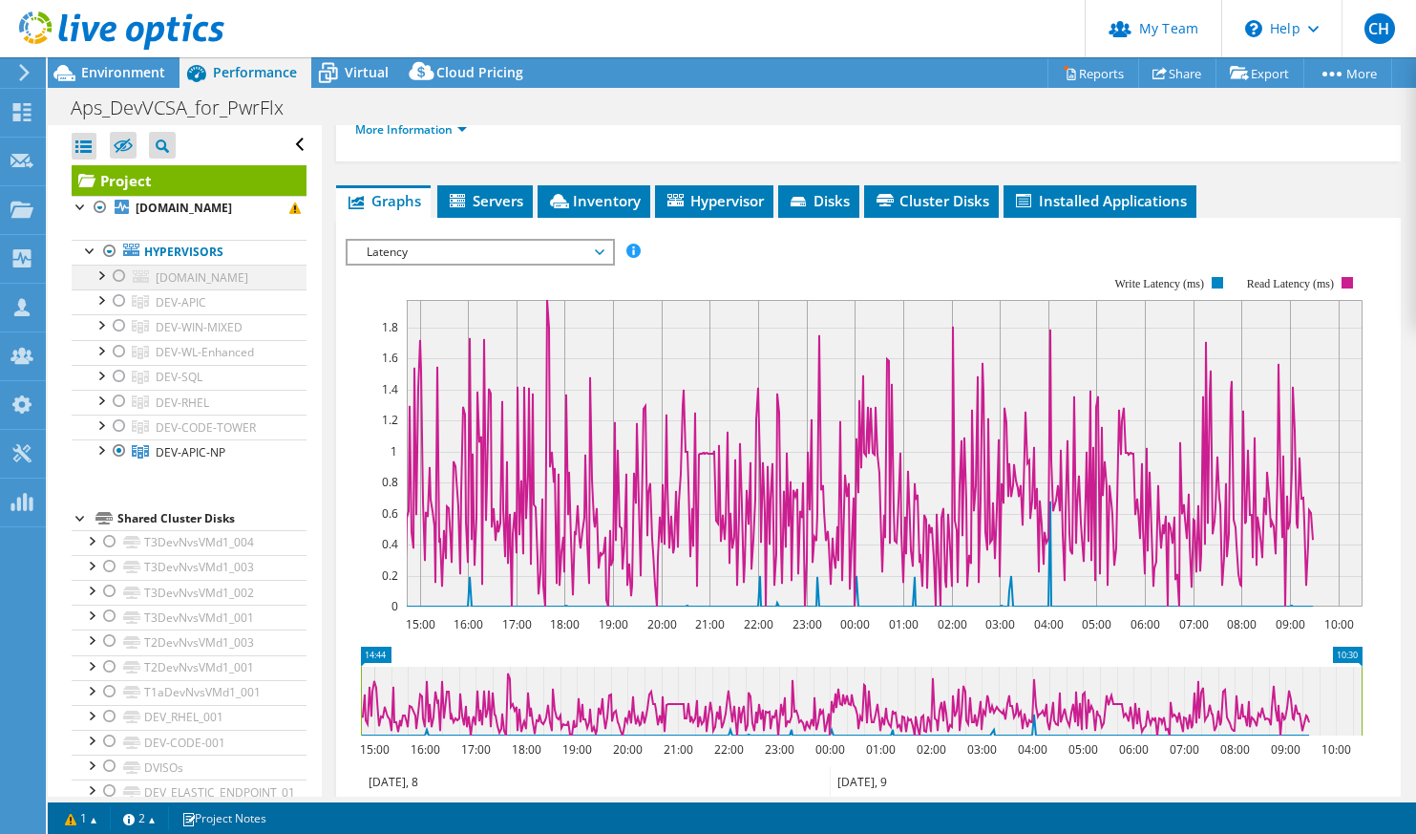
click at [117, 287] on div at bounding box center [119, 275] width 19 height 23
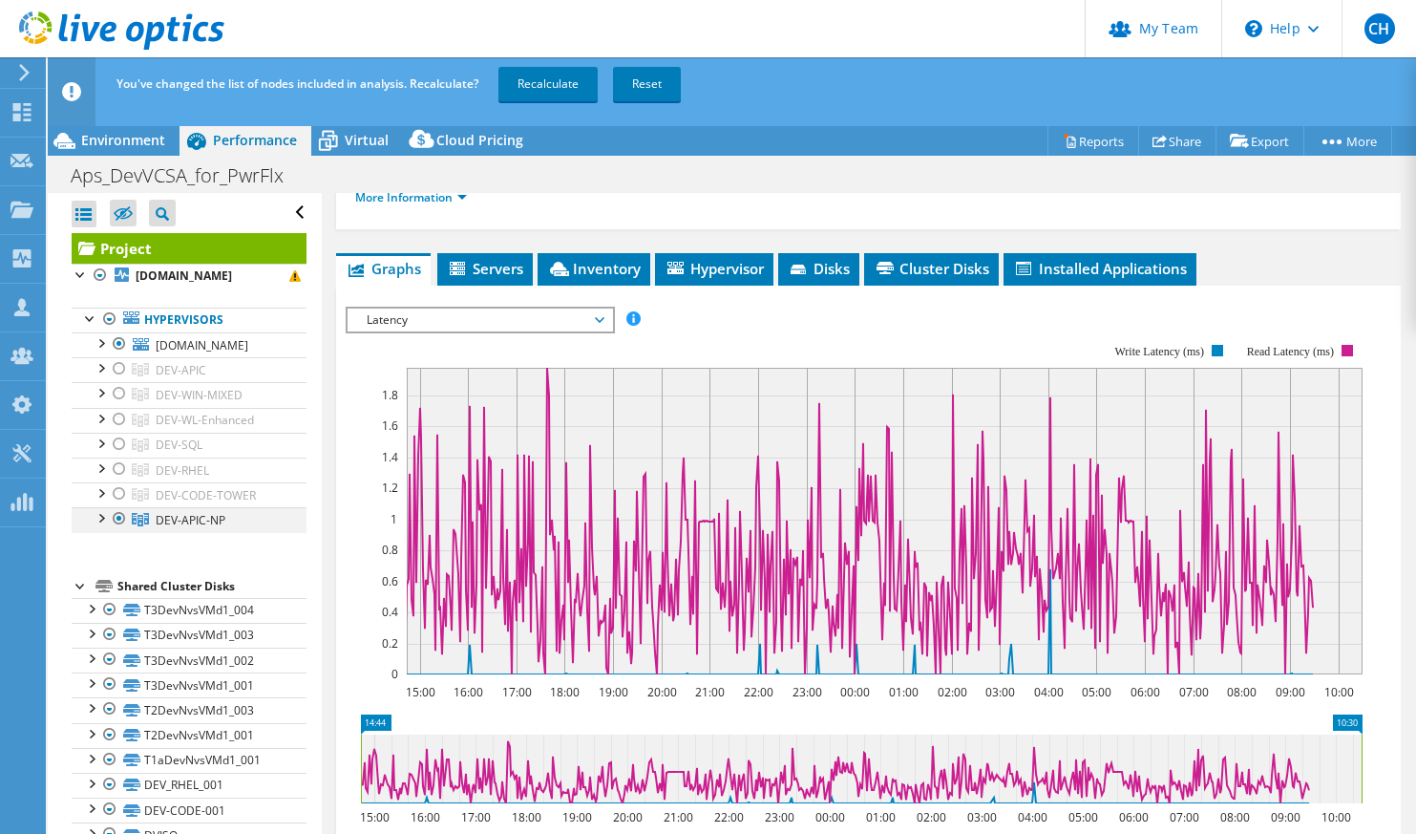
click at [119, 530] on div at bounding box center [119, 518] width 19 height 23
click at [555, 79] on link "Recalculate" at bounding box center [547, 84] width 99 height 34
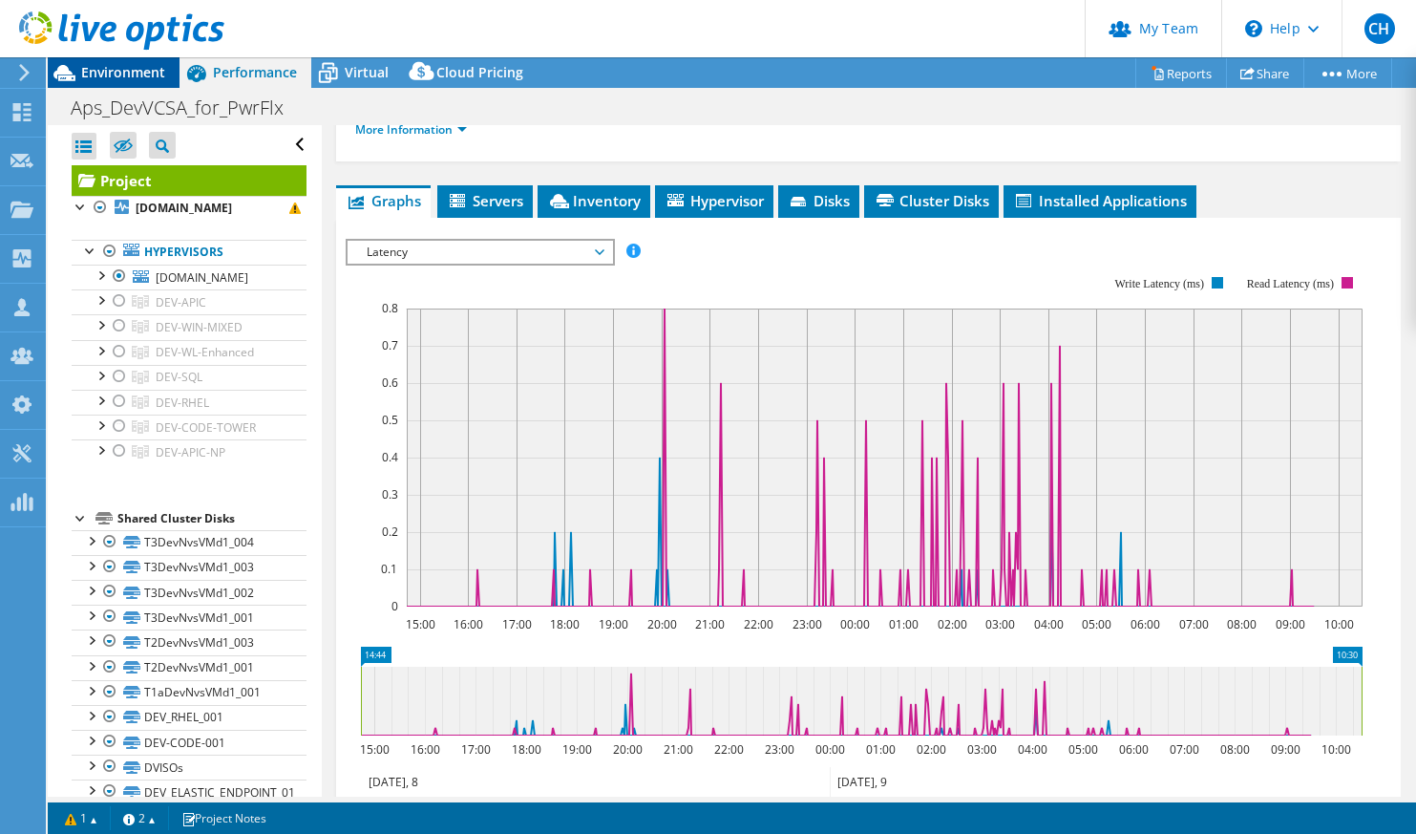
click at [134, 69] on span "Environment" at bounding box center [123, 72] width 84 height 18
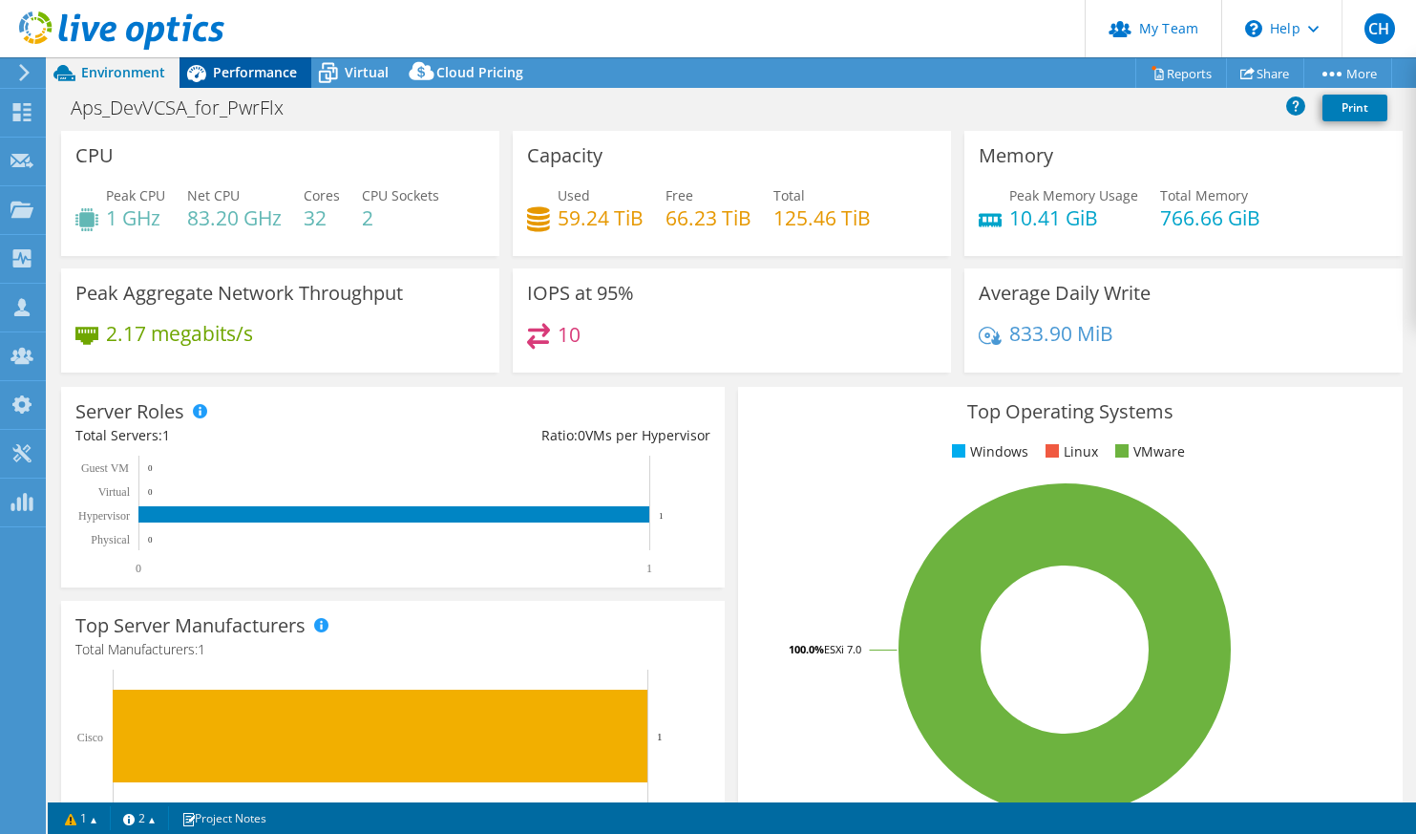
click at [259, 71] on span "Performance" at bounding box center [255, 72] width 84 height 18
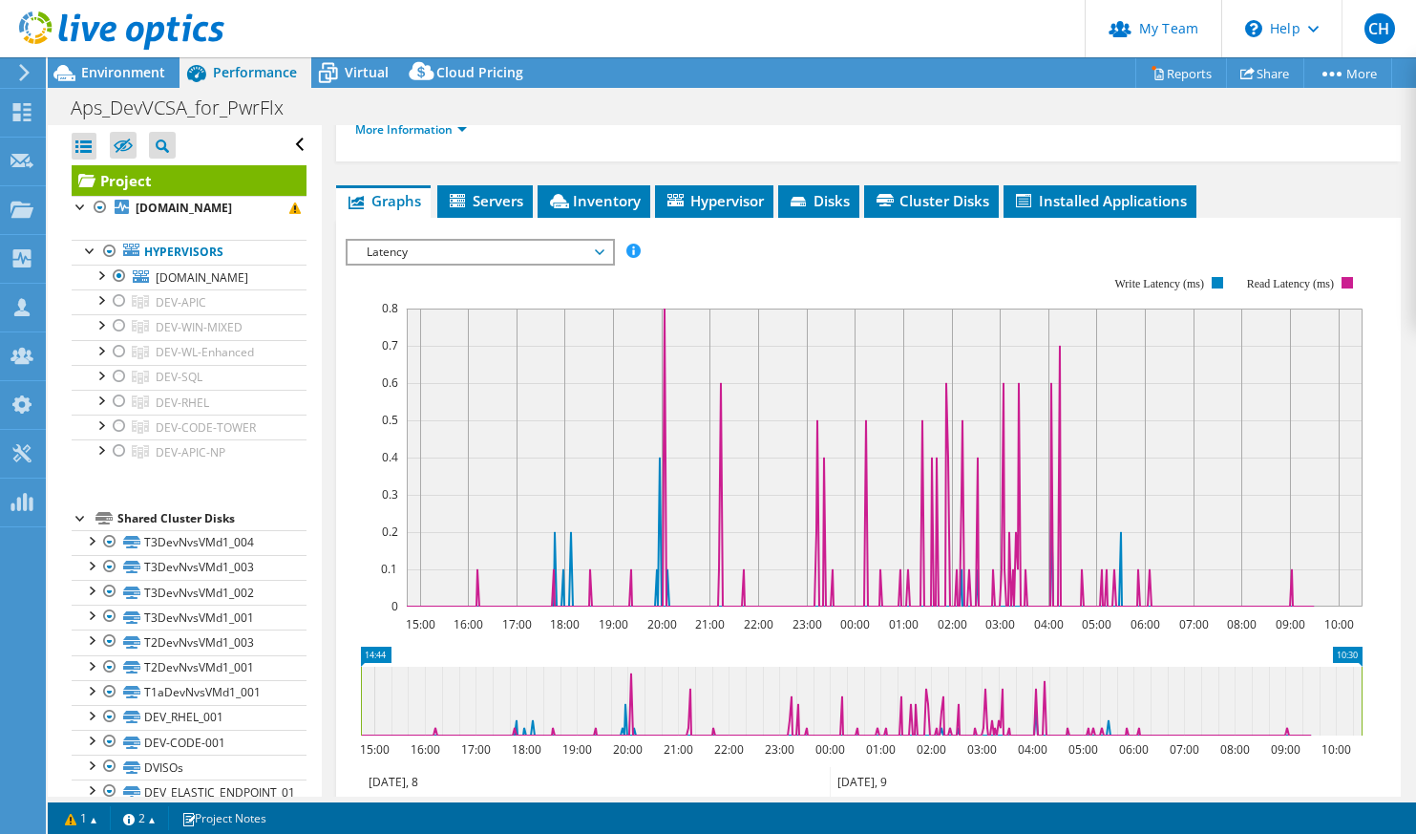
click at [554, 264] on span "Latency" at bounding box center [479, 252] width 245 height 23
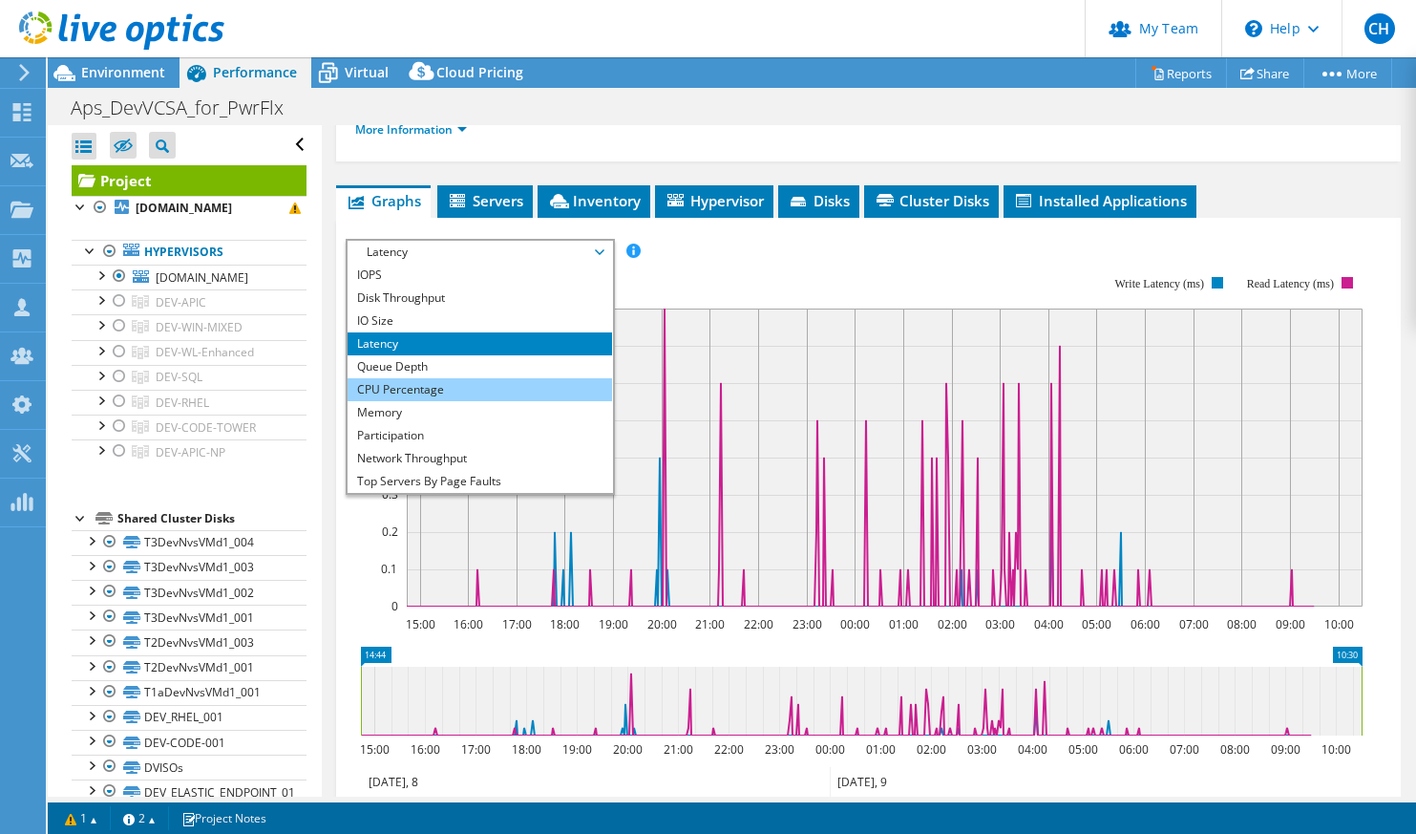
click at [493, 401] on li "CPU Percentage" at bounding box center [480, 389] width 264 height 23
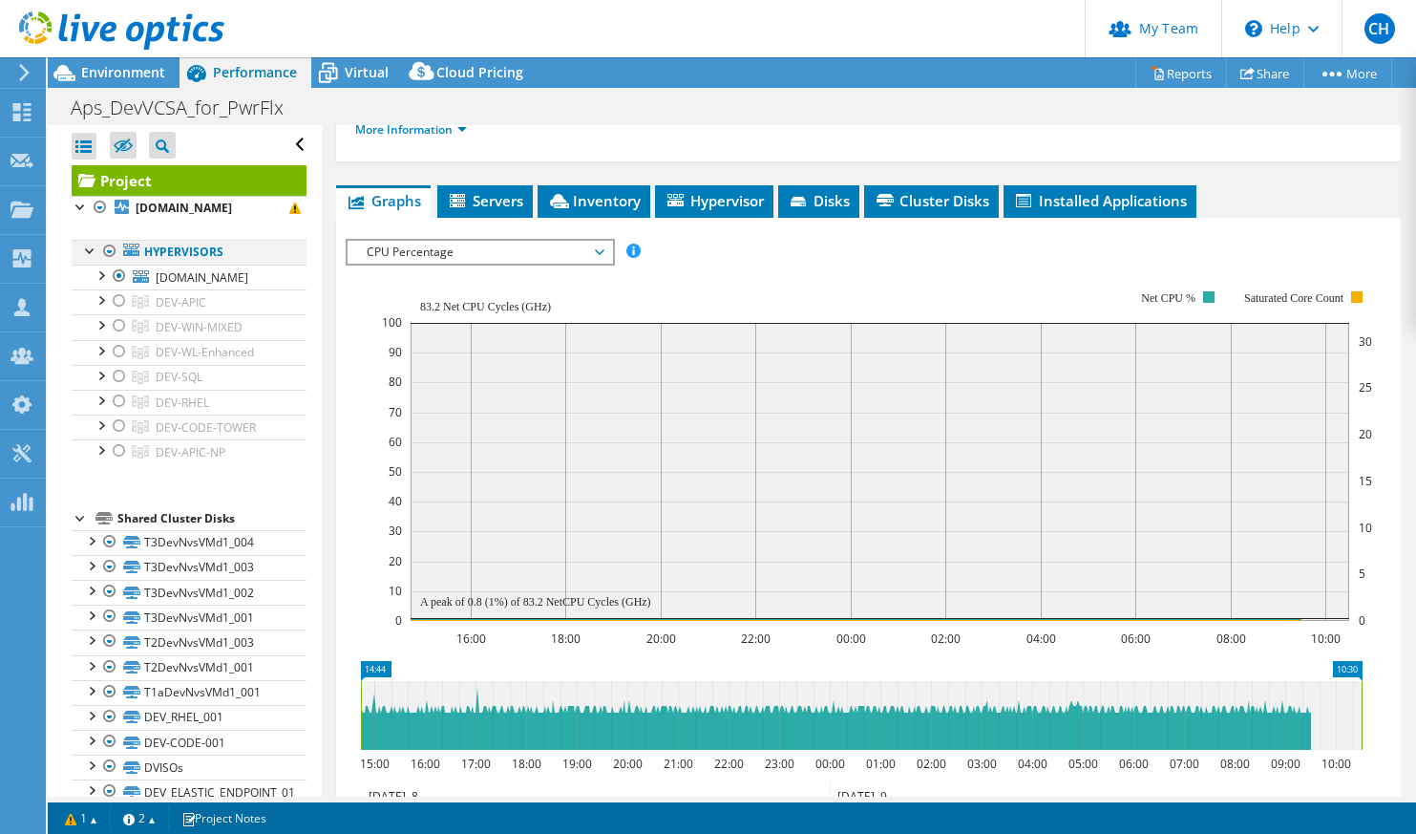
click at [109, 262] on div at bounding box center [109, 251] width 19 height 23
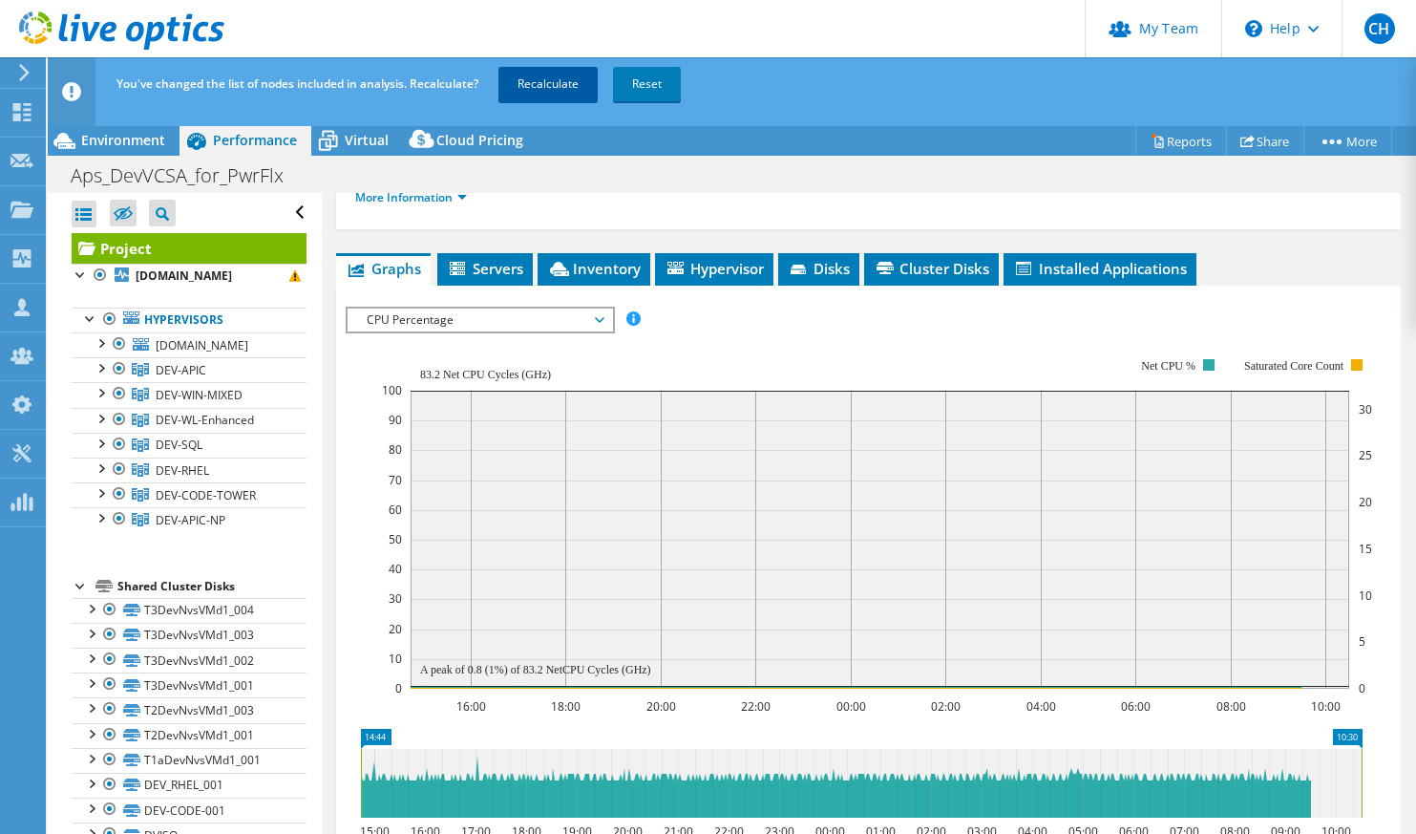
click at [561, 85] on link "Recalculate" at bounding box center [547, 84] width 99 height 34
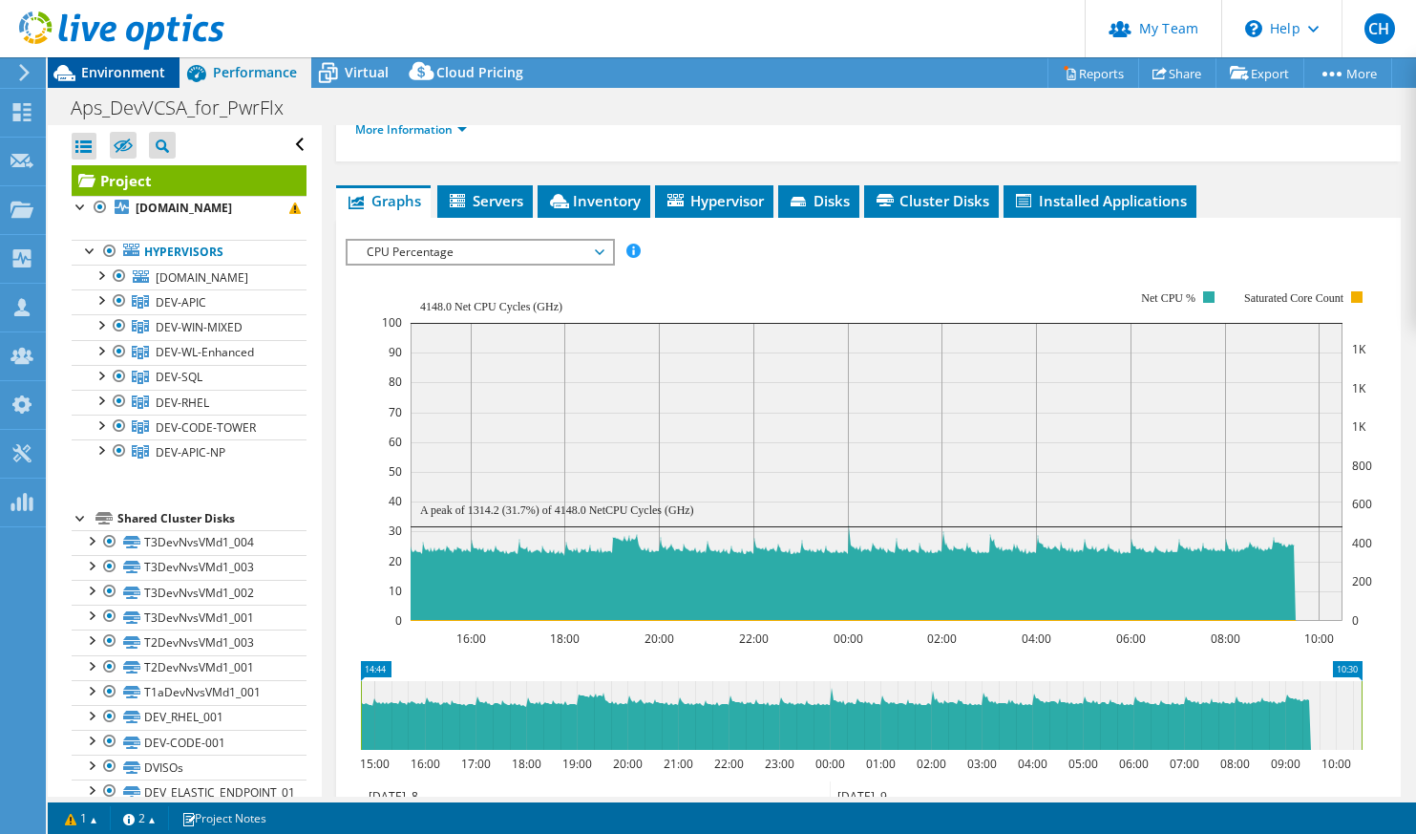
click at [133, 77] on span "Environment" at bounding box center [123, 72] width 84 height 18
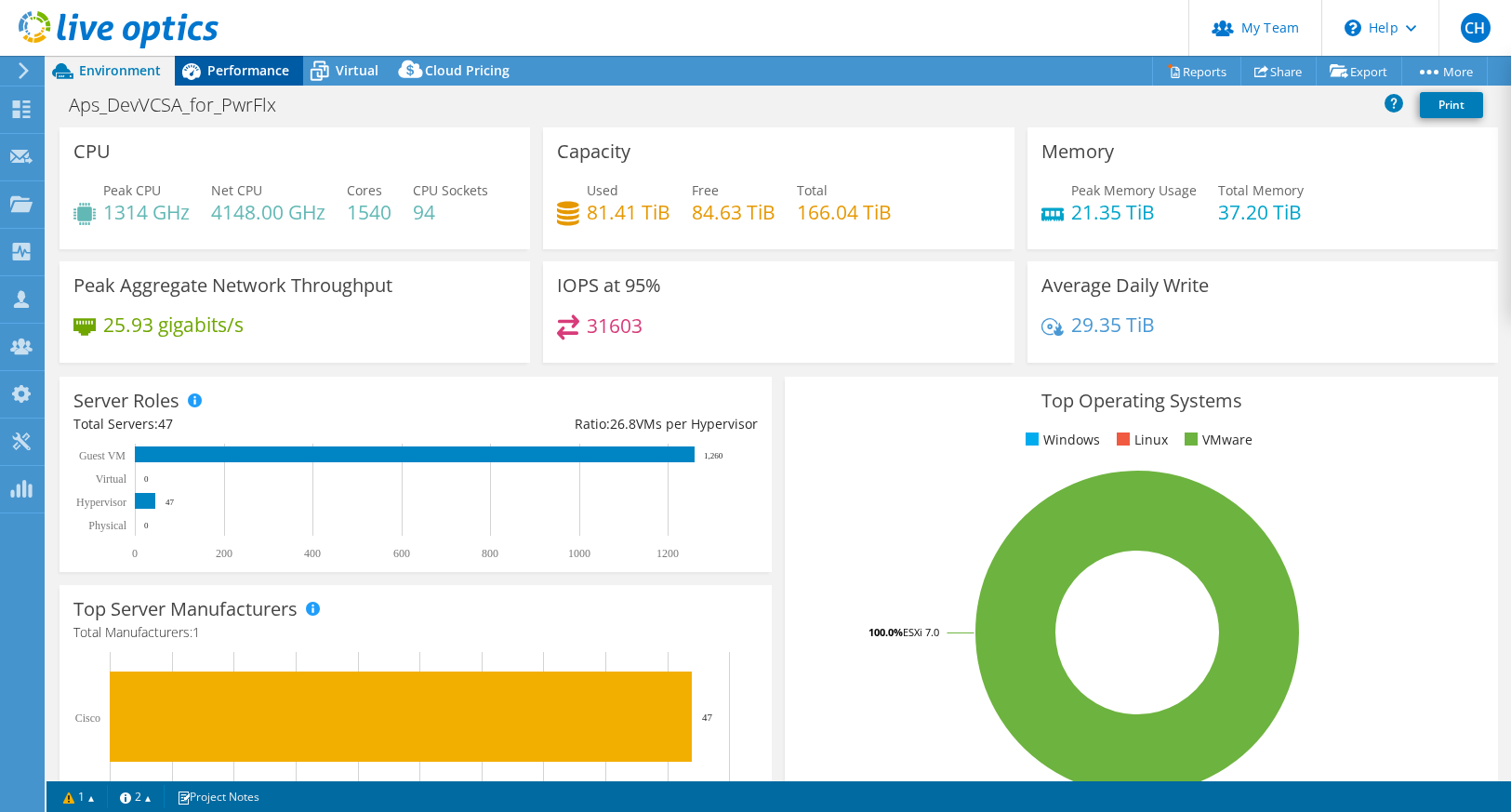
click at [255, 62] on span "Performance" at bounding box center [248, 70] width 82 height 18
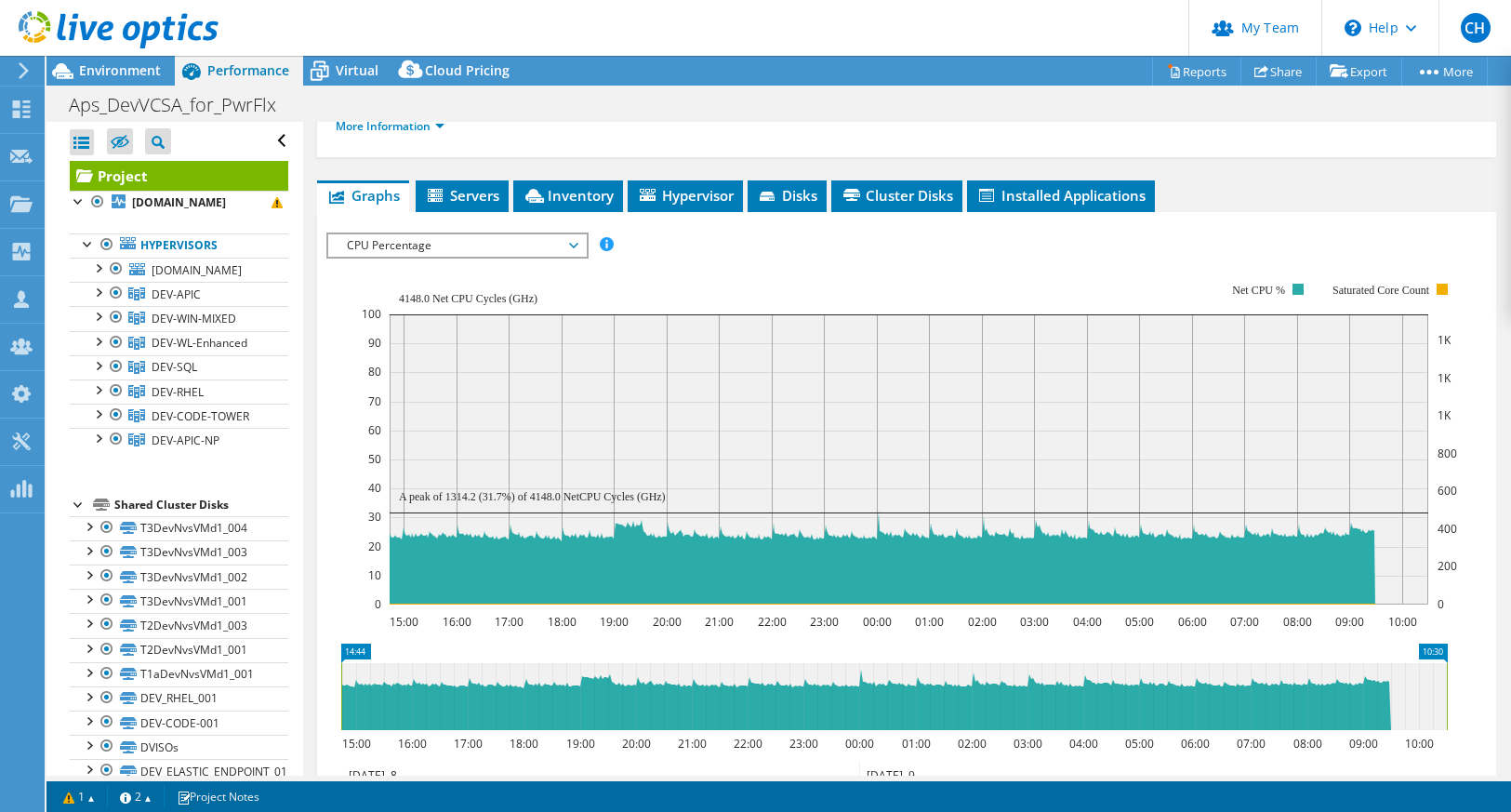
click at [490, 257] on span "CPU Percentage" at bounding box center [457, 245] width 239 height 22
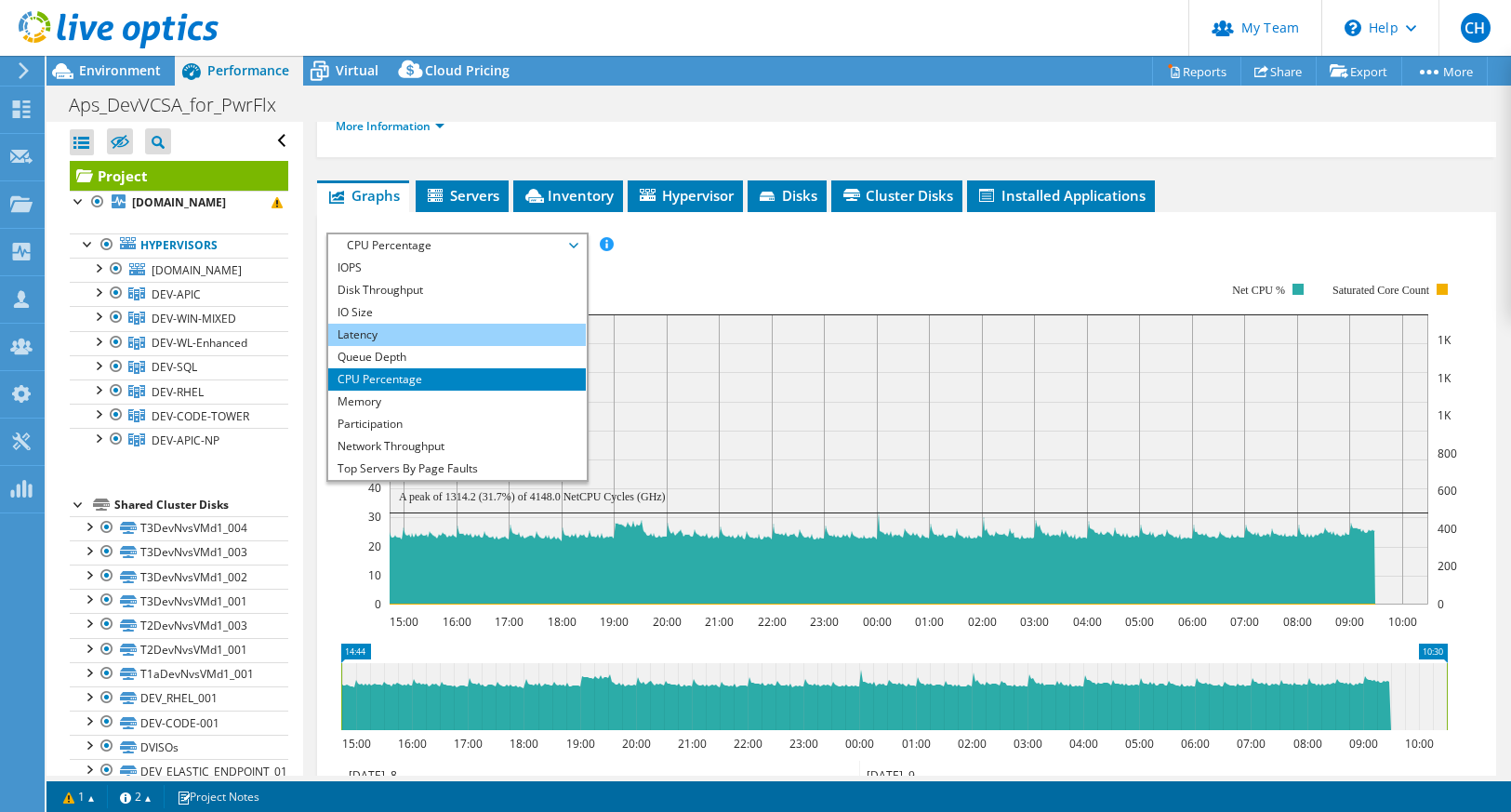
click at [487, 346] on li "Latency" at bounding box center [457, 334] width 257 height 22
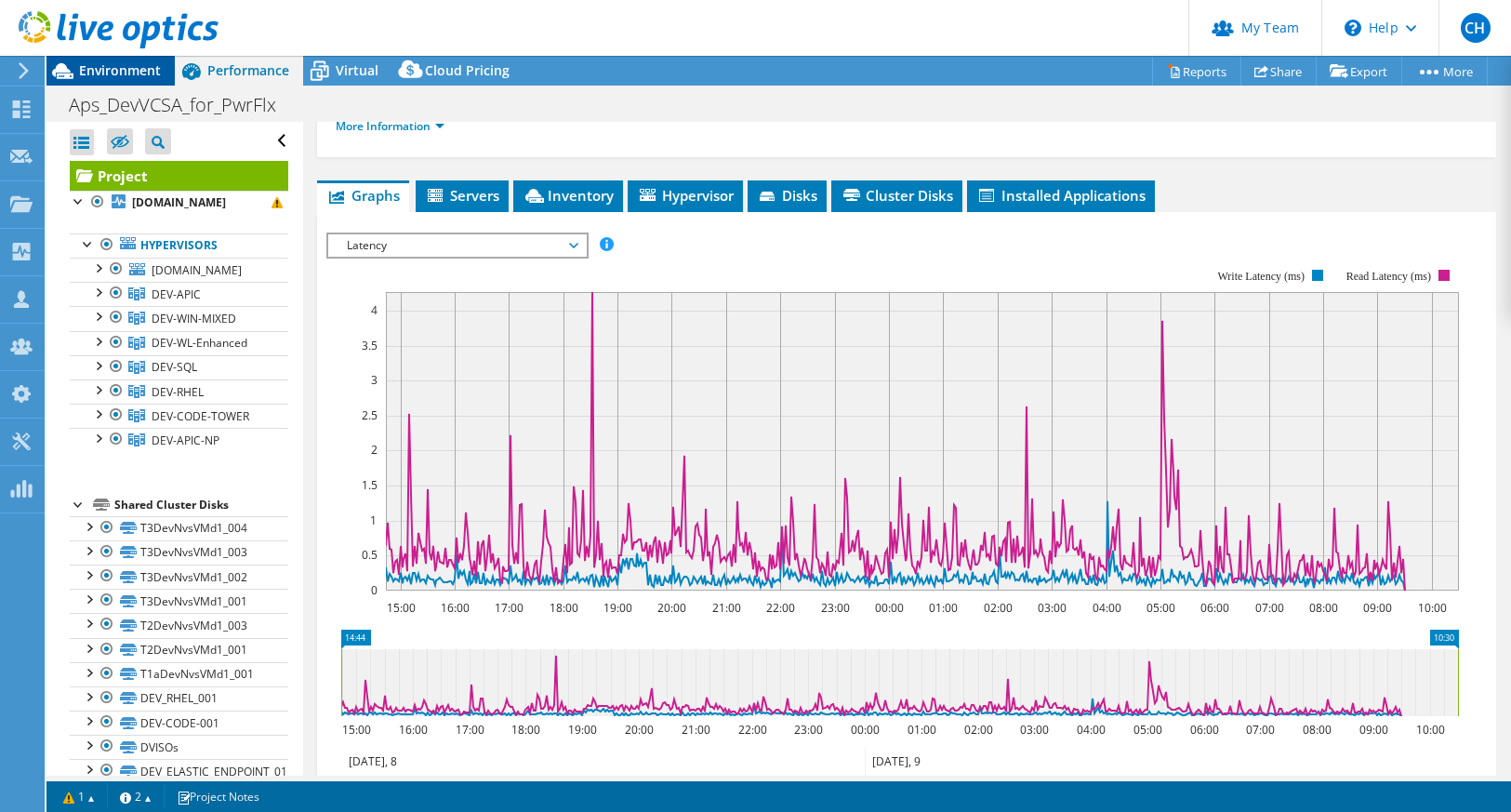
click at [128, 76] on span "Environment" at bounding box center [120, 70] width 82 height 18
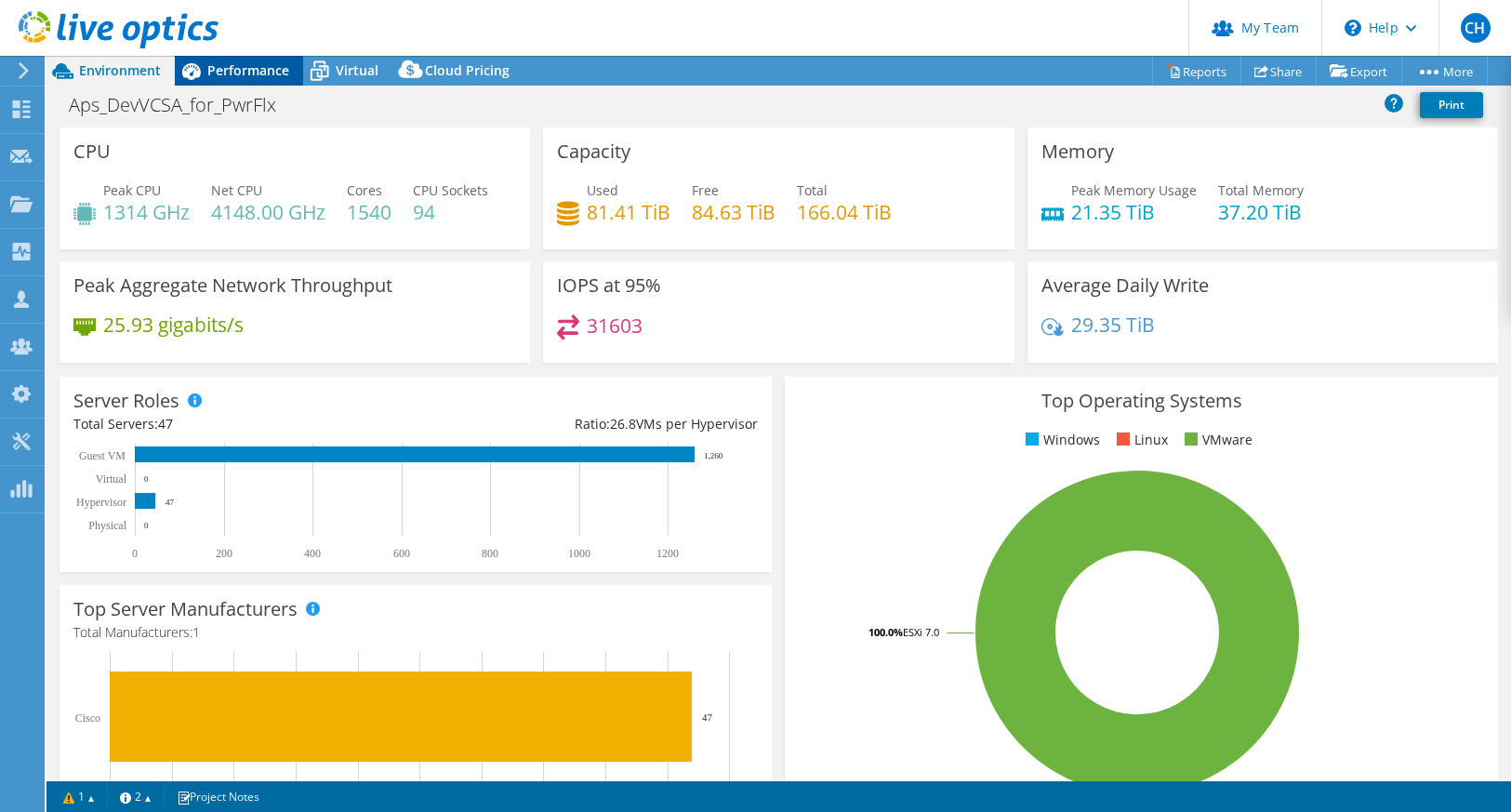
click at [256, 71] on span "Performance" at bounding box center [248, 70] width 82 height 18
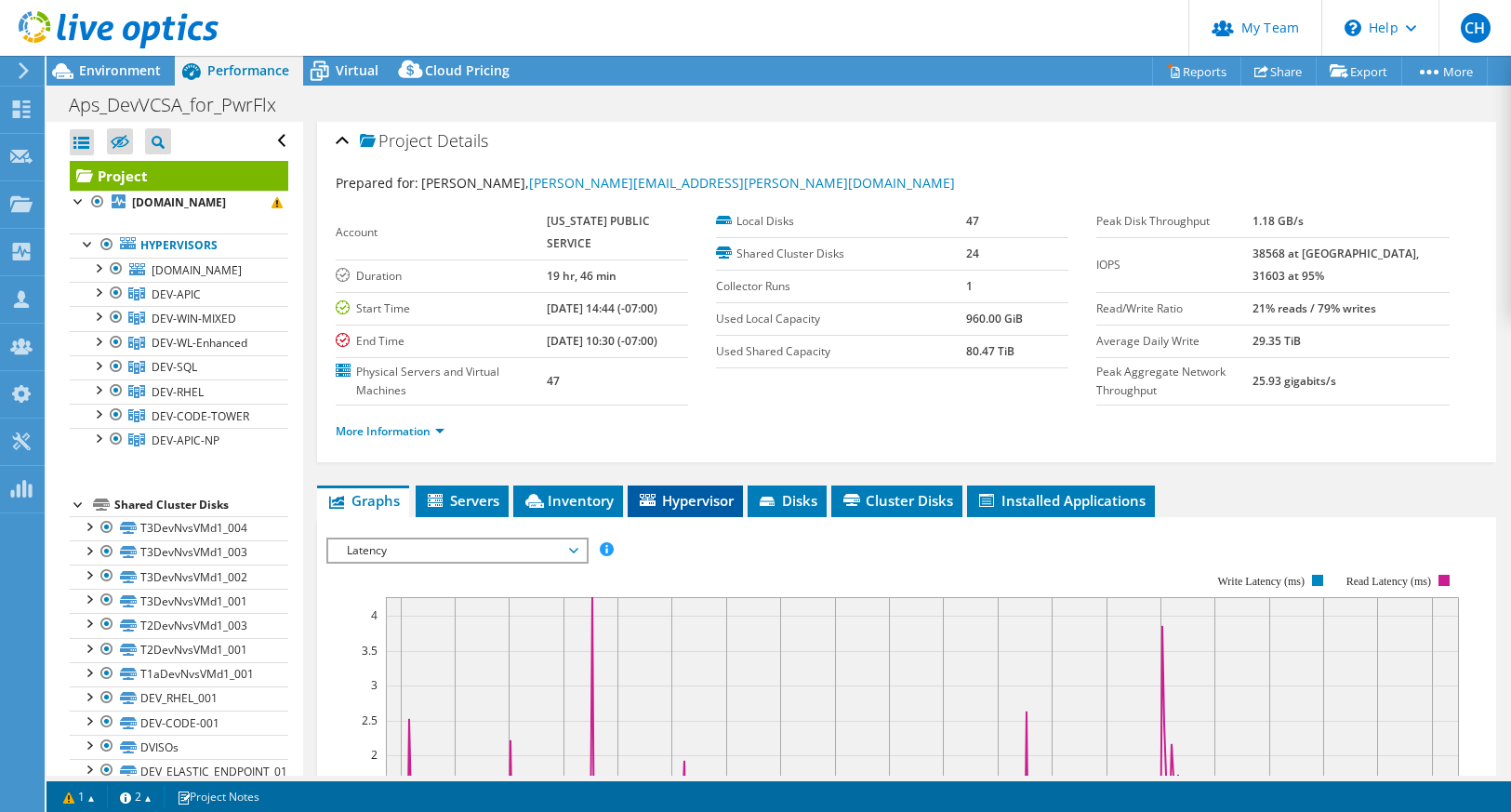
scroll to position [0, 0]
